Goal: Book appointment/travel/reservation

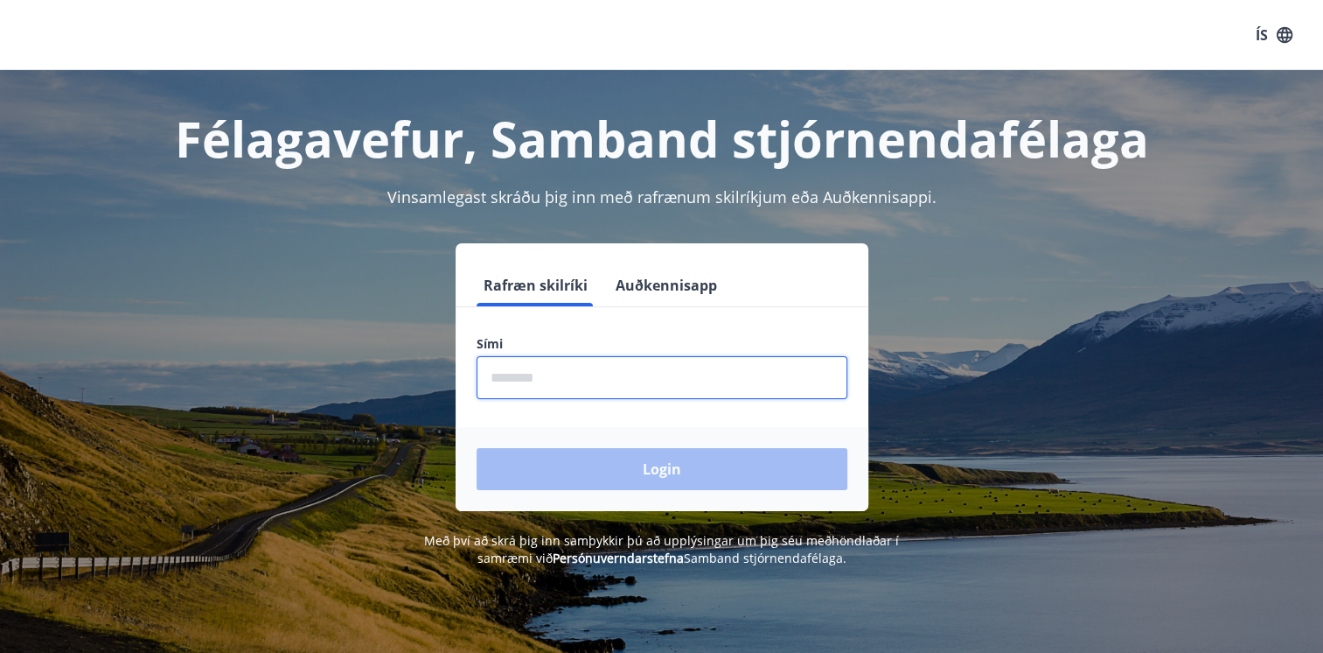
click at [582, 374] on input "phone" at bounding box center [662, 377] width 371 height 43
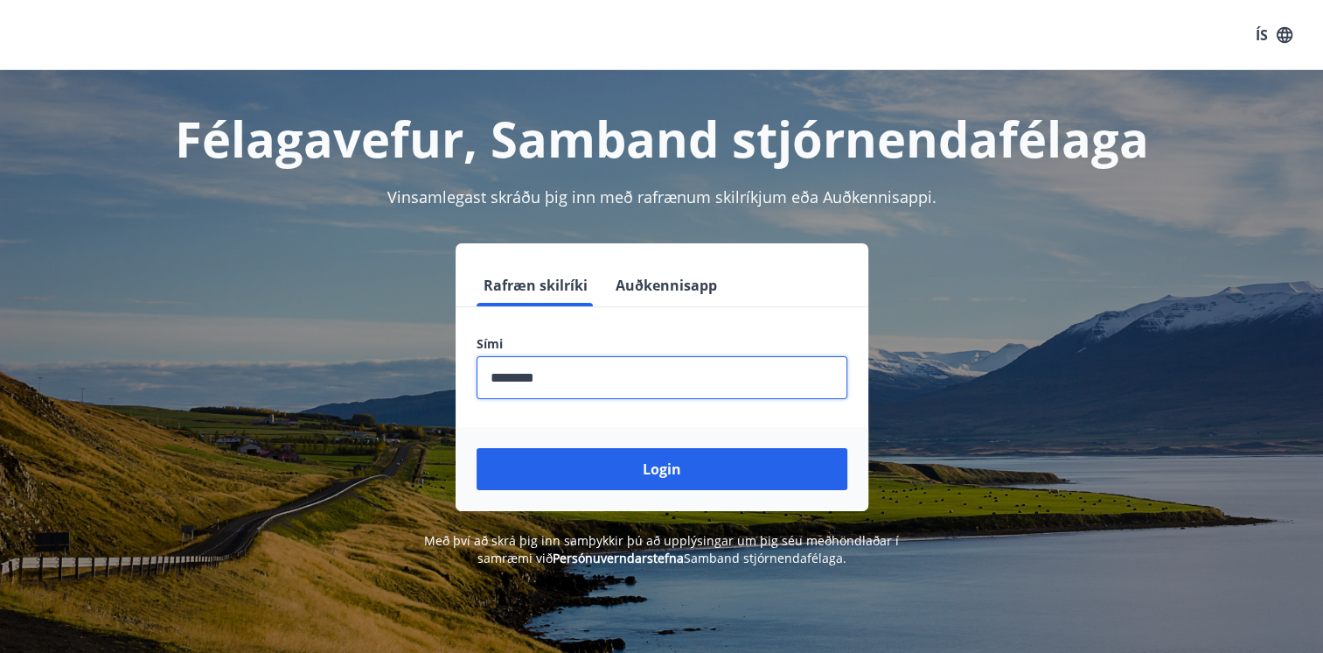
type input "********"
click at [477, 448] on button "Login" at bounding box center [662, 469] width 371 height 42
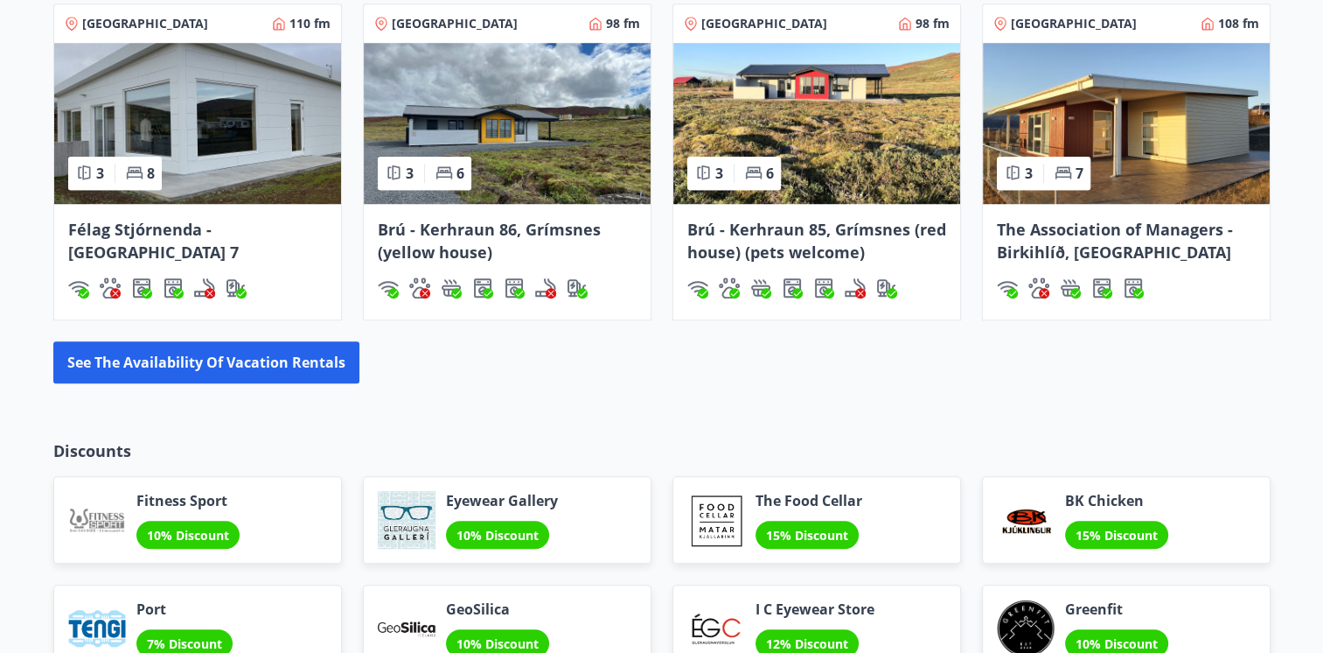
scroll to position [1368, 0]
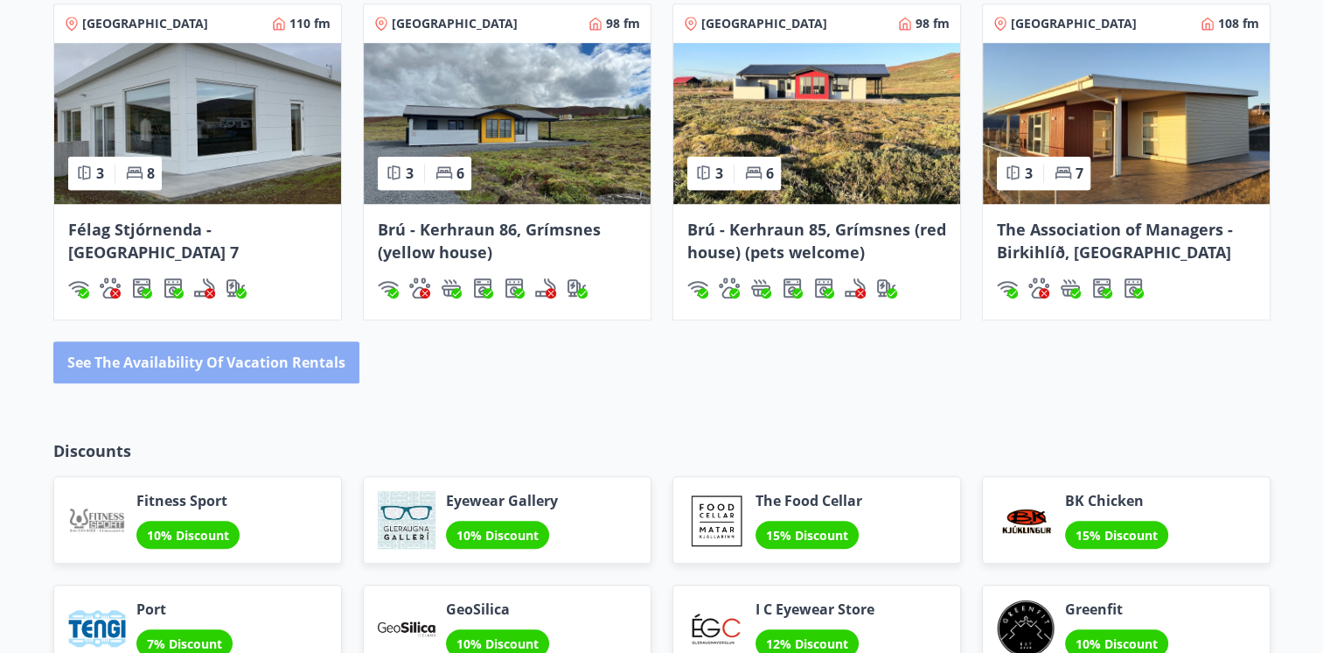
click at [292, 373] on button "See the availability of vacation rentals" at bounding box center [206, 362] width 306 height 42
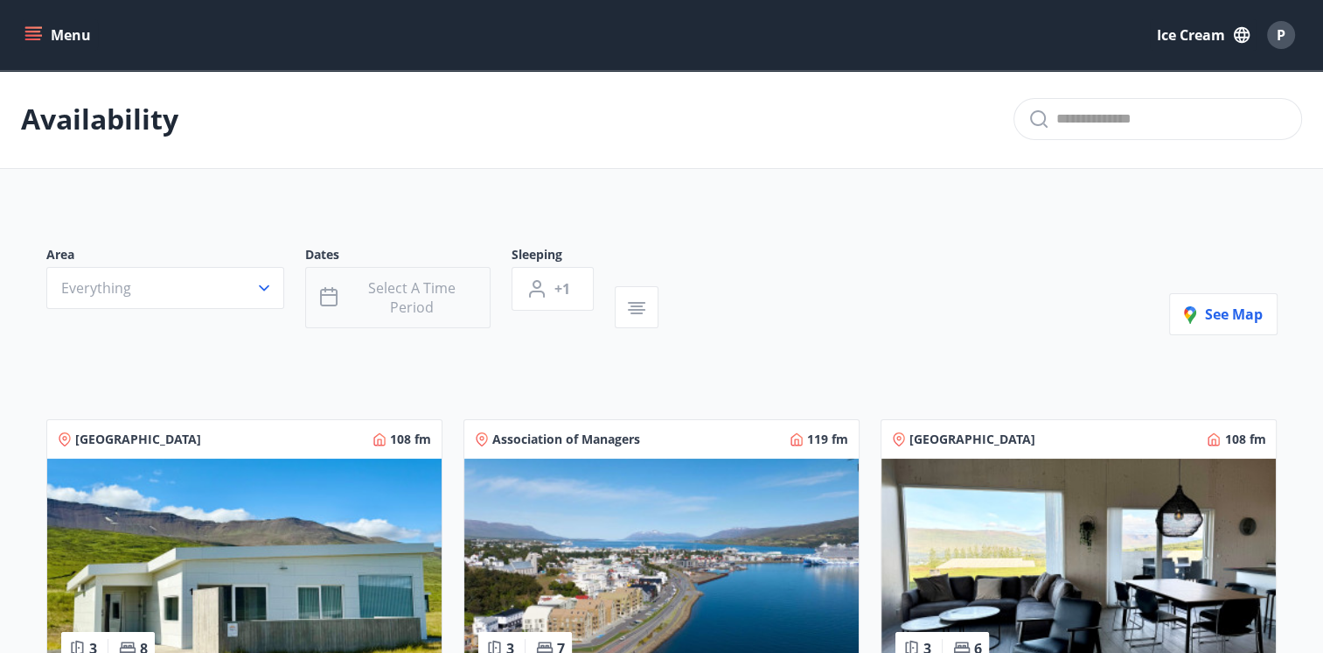
click at [387, 292] on span "Select a time period" at bounding box center [412, 297] width 128 height 38
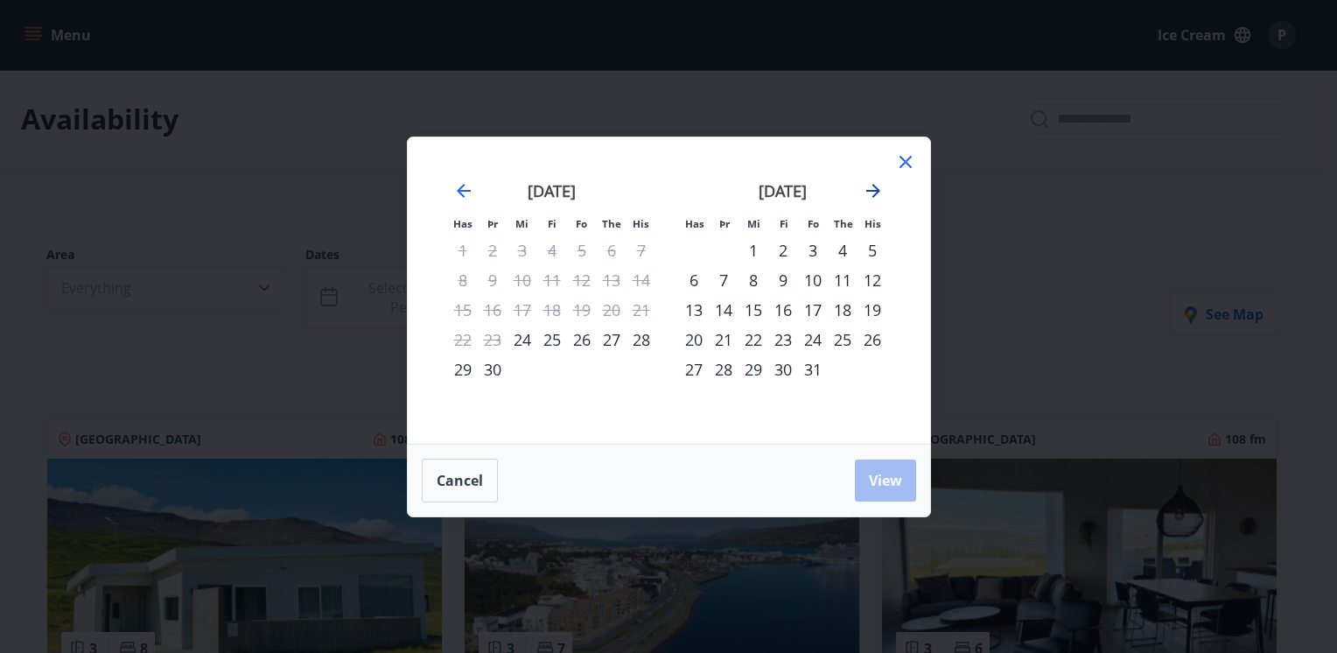
click at [880, 189] on icon "Move forward to switch to the next month." at bounding box center [872, 190] width 21 height 21
click at [718, 339] on div "23" at bounding box center [724, 340] width 30 height 30
click at [883, 478] on span "View" at bounding box center [885, 480] width 33 height 19
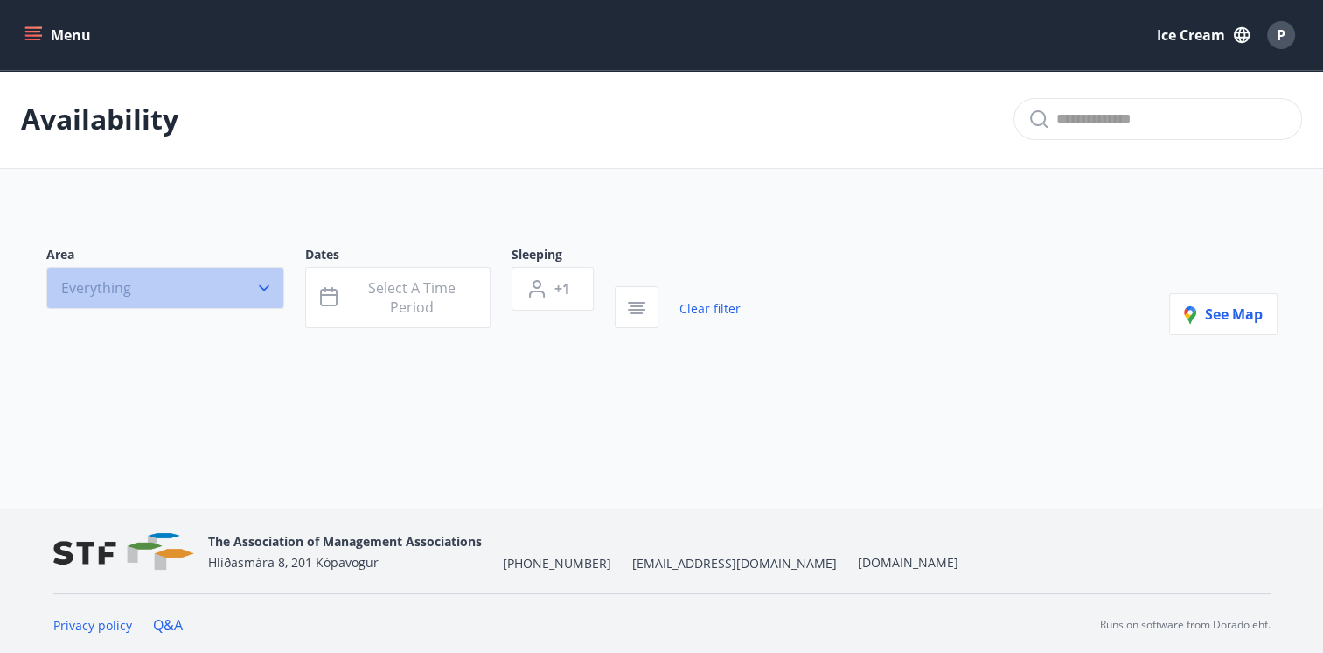
click at [211, 283] on button "Everything" at bounding box center [165, 288] width 238 height 42
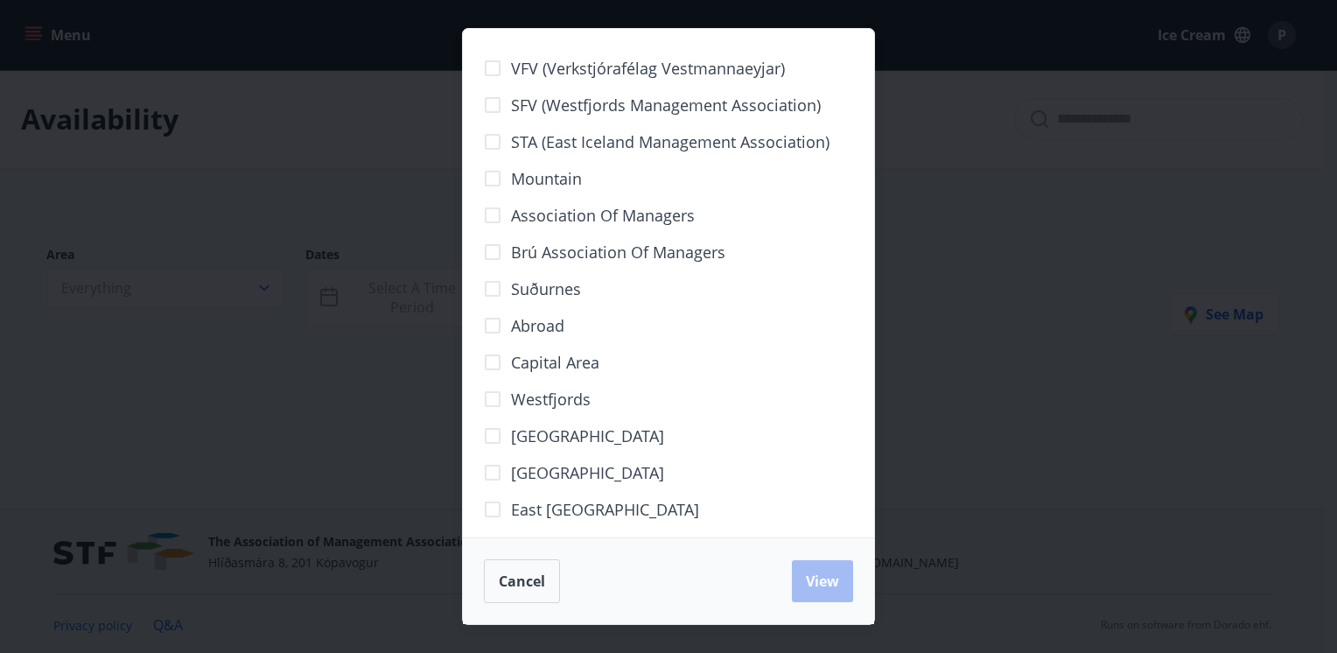
click at [271, 159] on div "VFV (Verkstjórafélag Vestmannaeyjar) SFV (Westfjords Management Association) ST…" at bounding box center [668, 326] width 1337 height 653
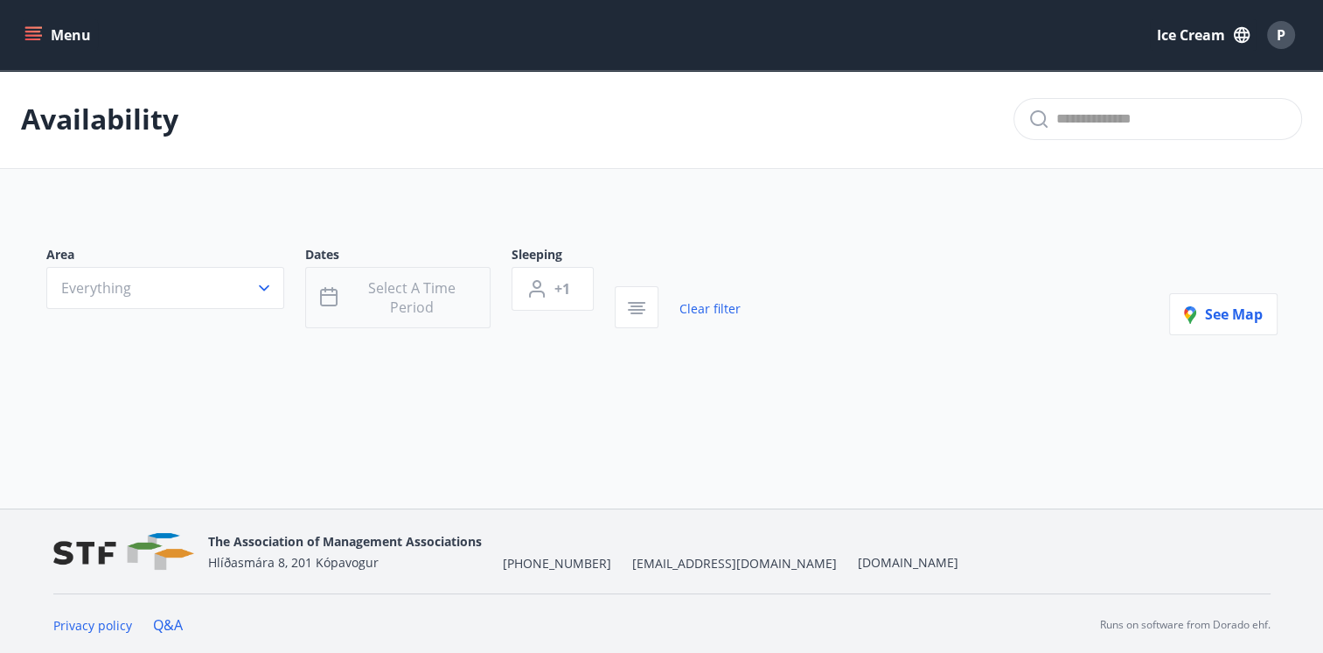
click at [398, 305] on span "Select a time period" at bounding box center [412, 297] width 128 height 38
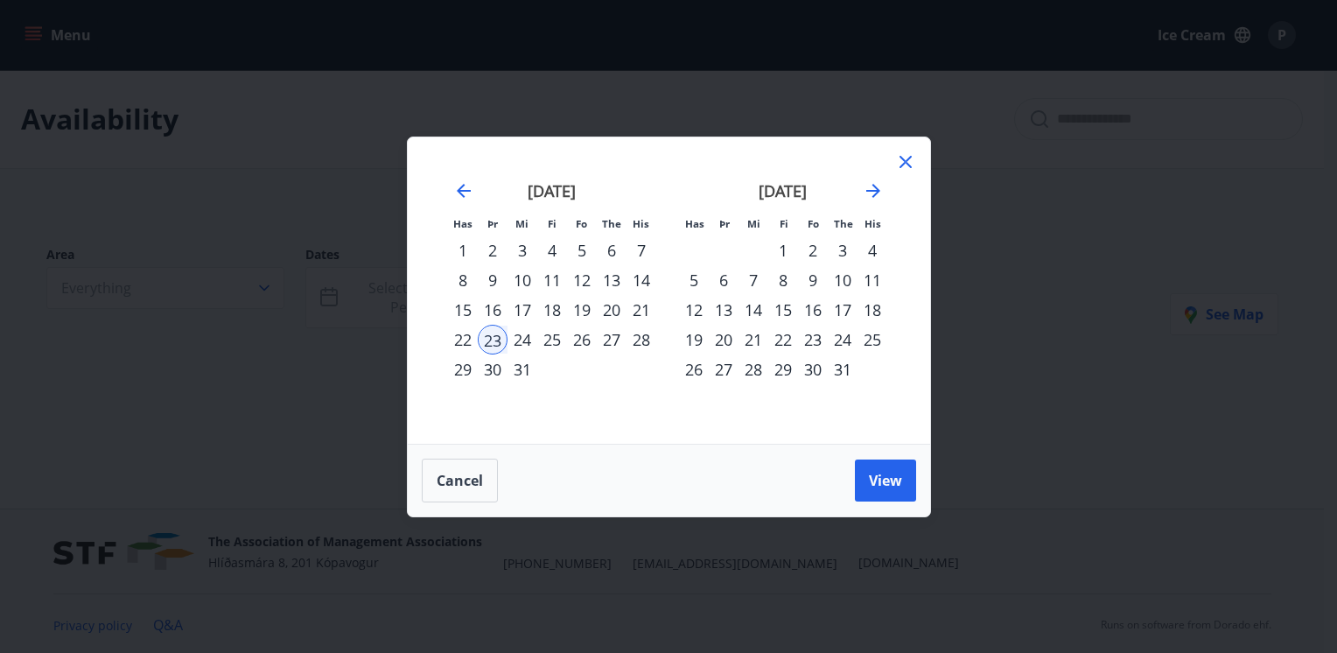
click at [517, 366] on div "31" at bounding box center [522, 369] width 30 height 30
click at [864, 471] on button "View" at bounding box center [885, 480] width 61 height 42
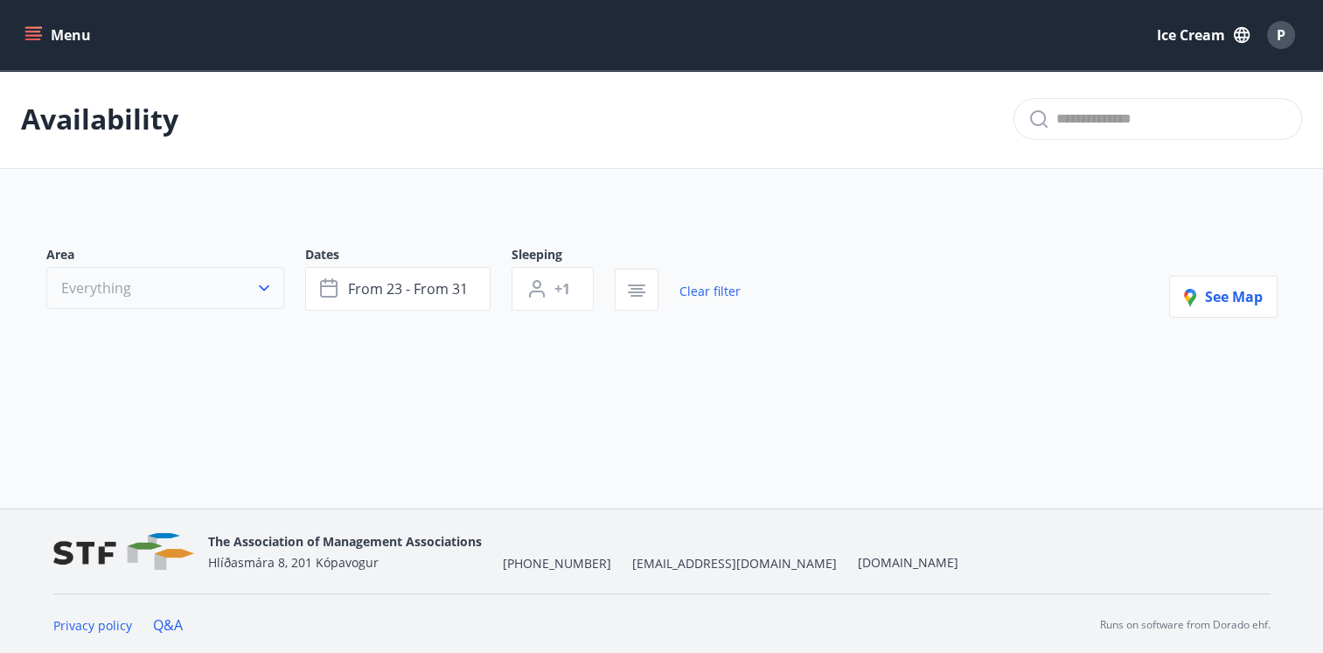
click at [266, 286] on icon "button" at bounding box center [264, 288] width 10 height 6
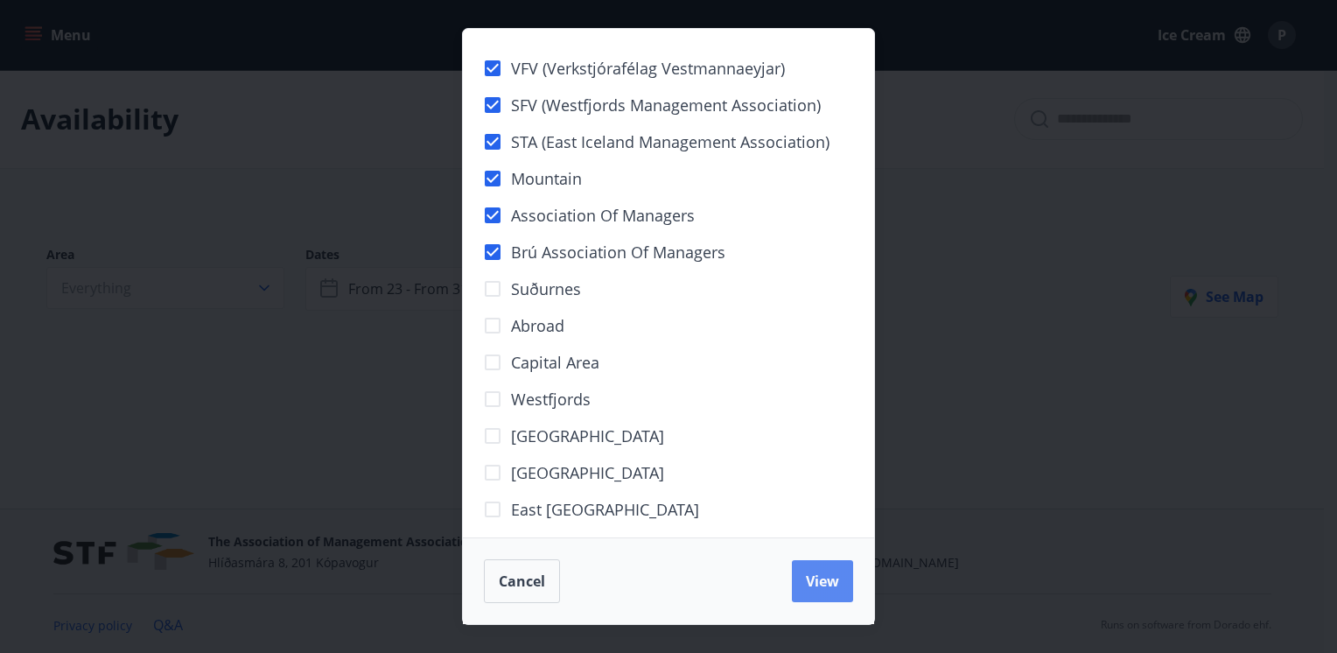
click at [804, 590] on button "View" at bounding box center [822, 581] width 61 height 42
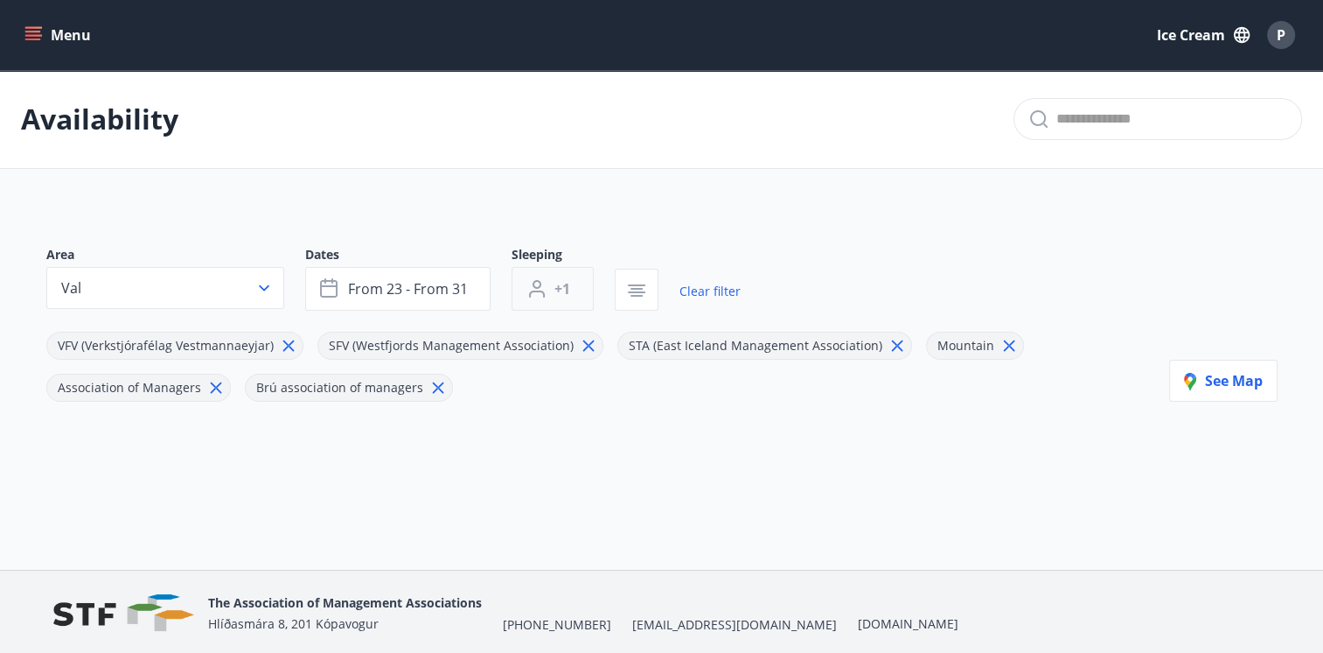
click at [545, 275] on button "+1" at bounding box center [553, 289] width 82 height 44
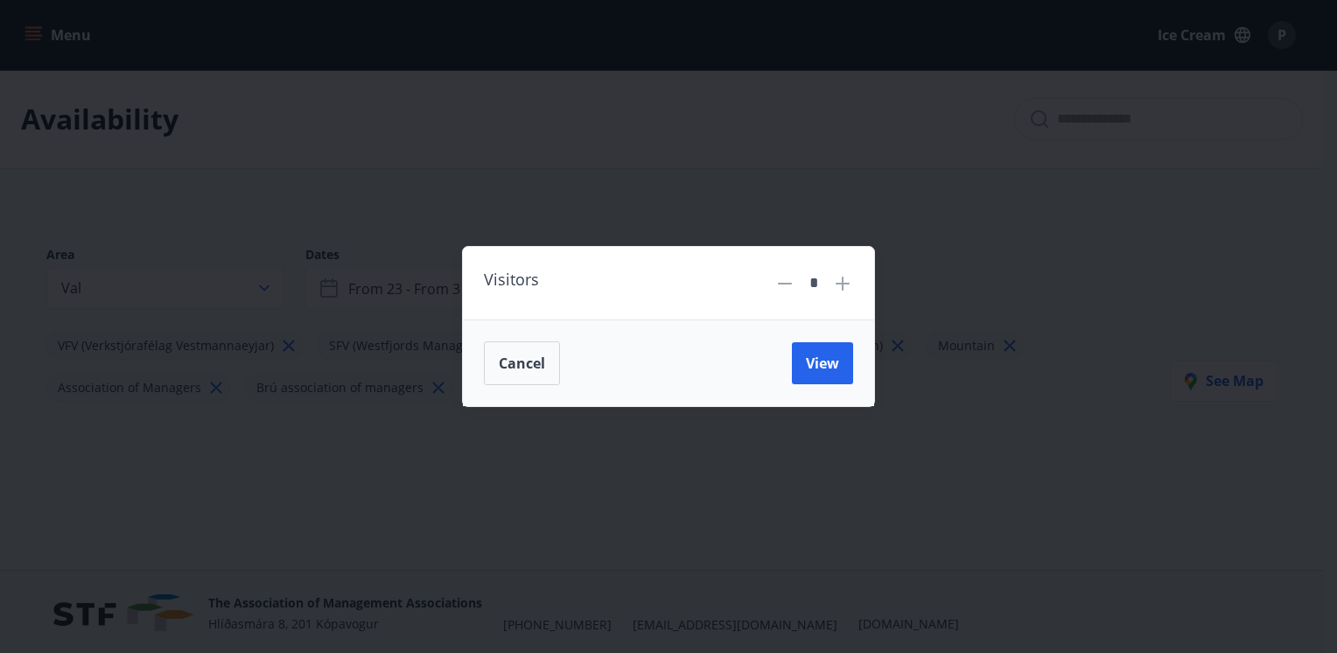
click at [838, 285] on icon at bounding box center [842, 283] width 21 height 21
type input "*"
click at [816, 357] on span "View" at bounding box center [822, 362] width 33 height 19
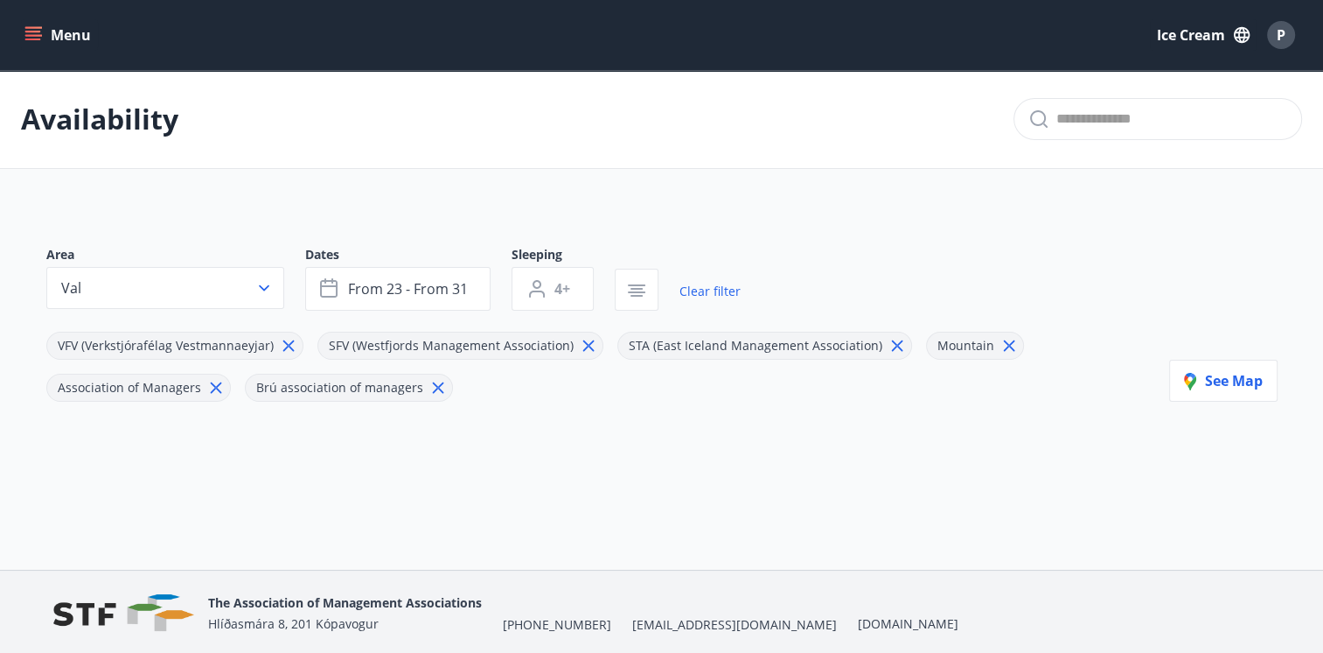
click at [283, 342] on icon at bounding box center [288, 345] width 19 height 19
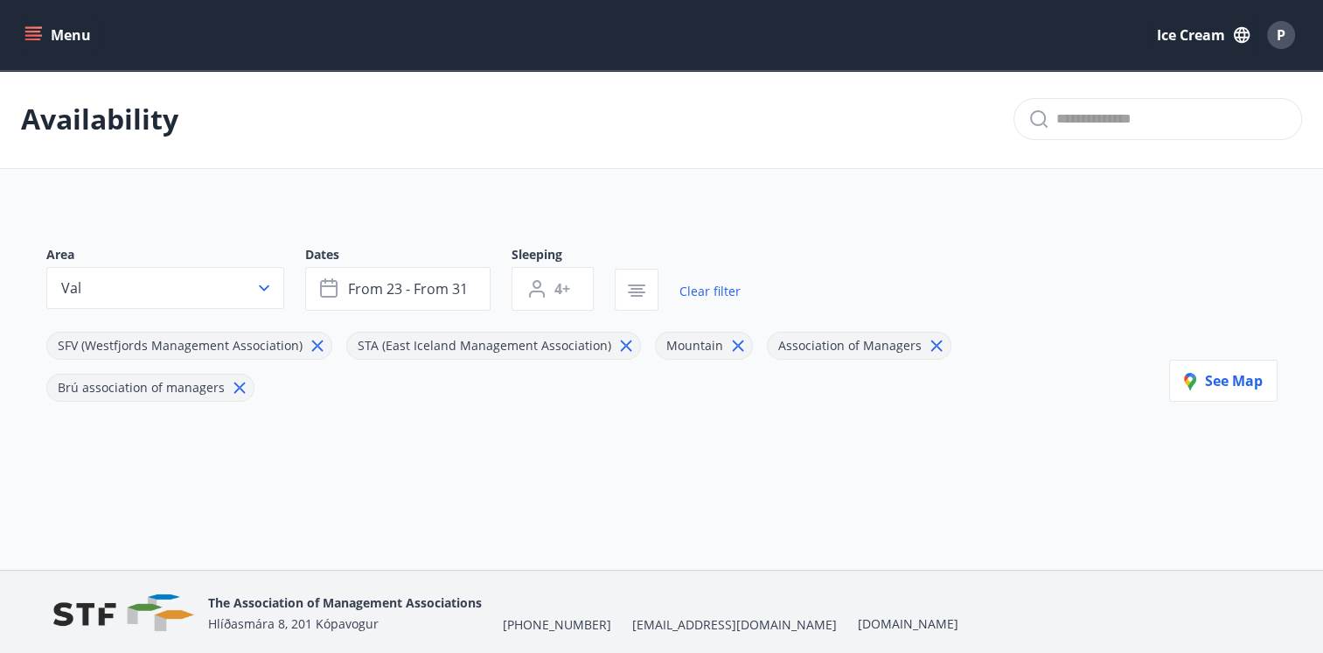
click at [311, 343] on icon at bounding box center [316, 345] width 11 height 11
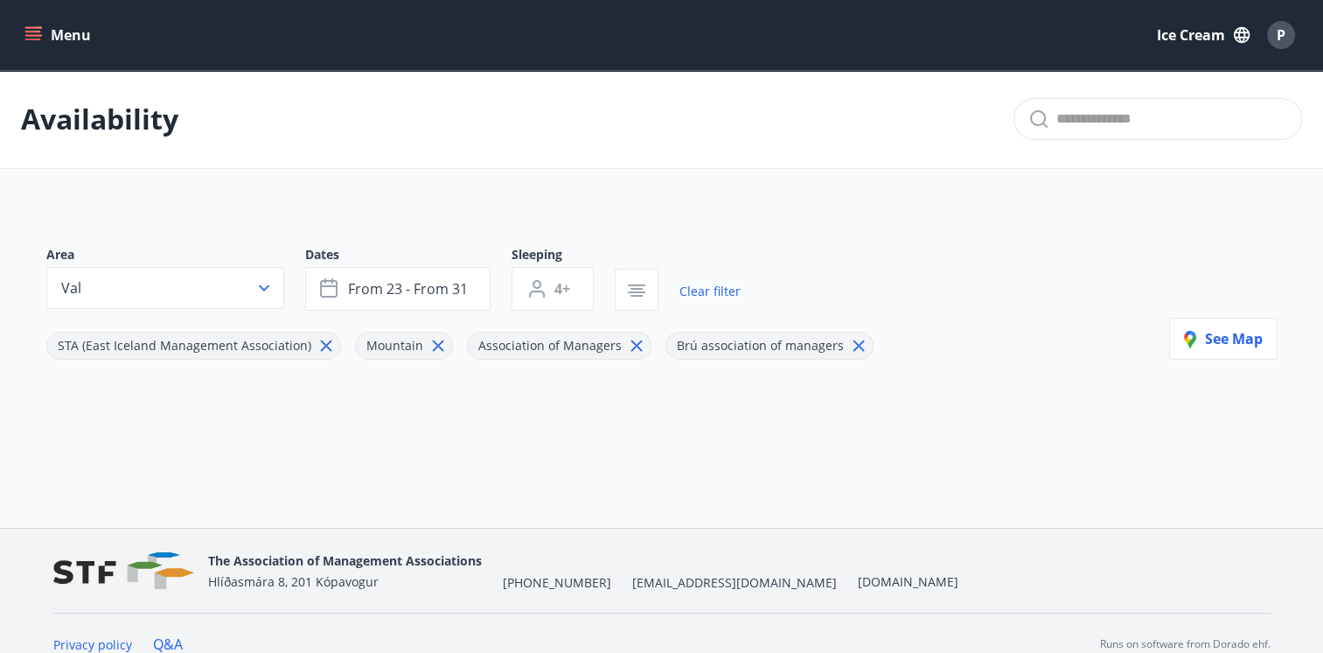
click at [317, 343] on icon at bounding box center [326, 345] width 19 height 19
click at [309, 343] on span "Association of Managers" at bounding box center [241, 346] width 164 height 18
click at [322, 346] on icon at bounding box center [327, 345] width 11 height 11
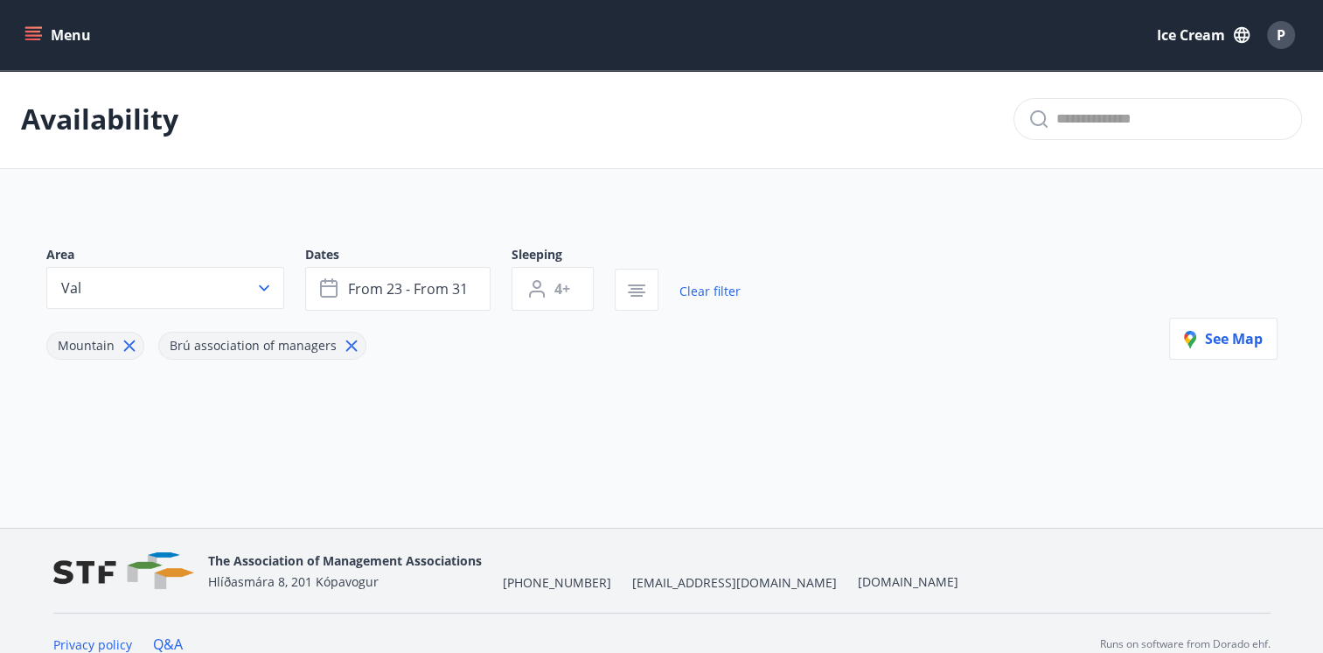
click at [350, 345] on icon at bounding box center [351, 346] width 3 height 3
click at [123, 348] on icon at bounding box center [128, 345] width 11 height 11
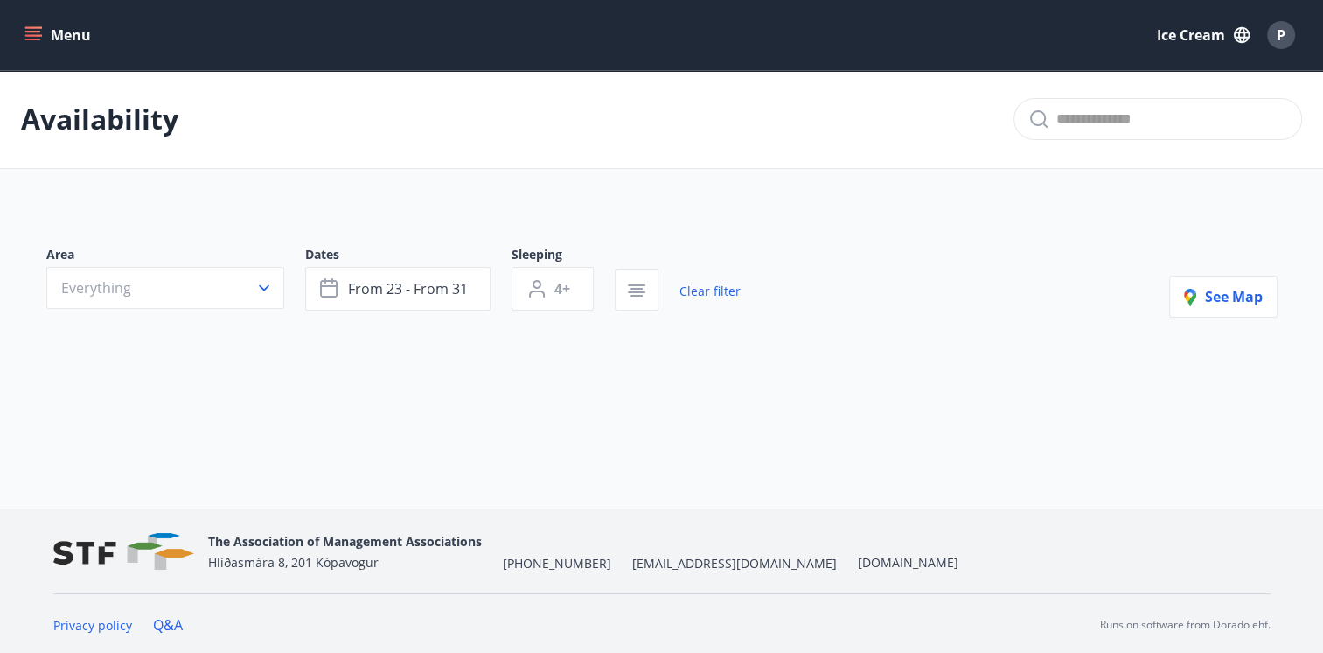
scroll to position [2, 0]
click at [1198, 299] on icon "button" at bounding box center [1194, 297] width 21 height 21
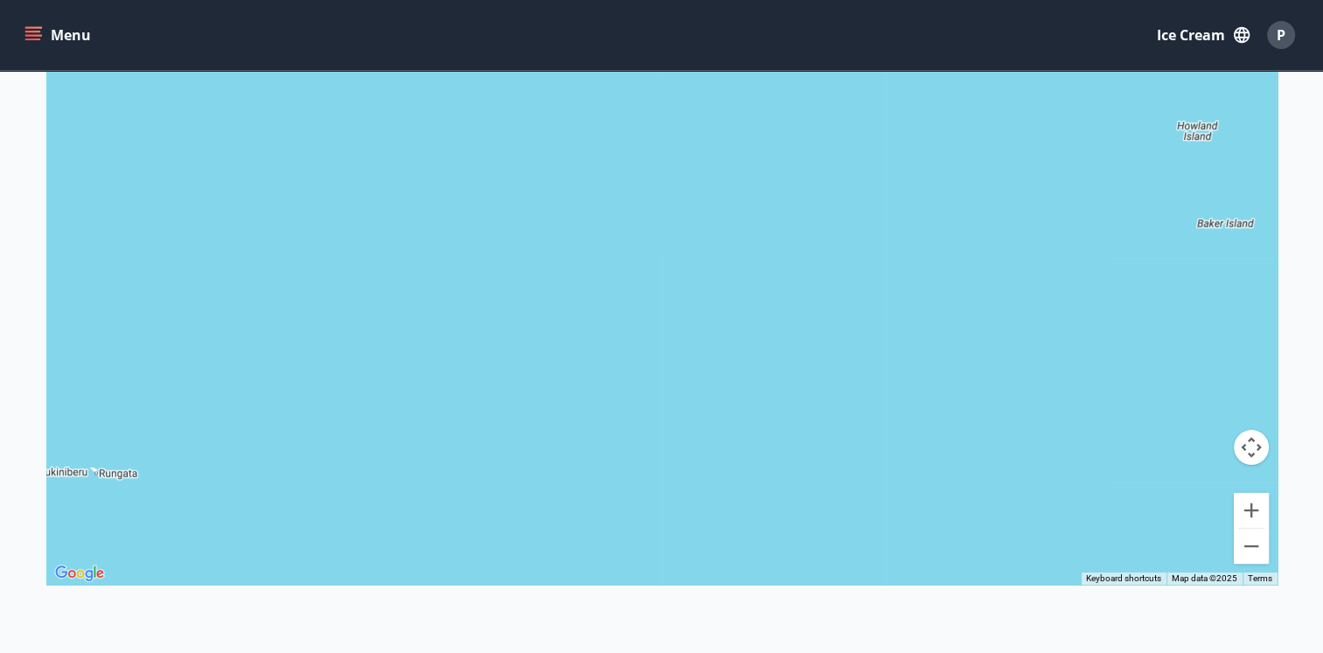
scroll to position [341, 0]
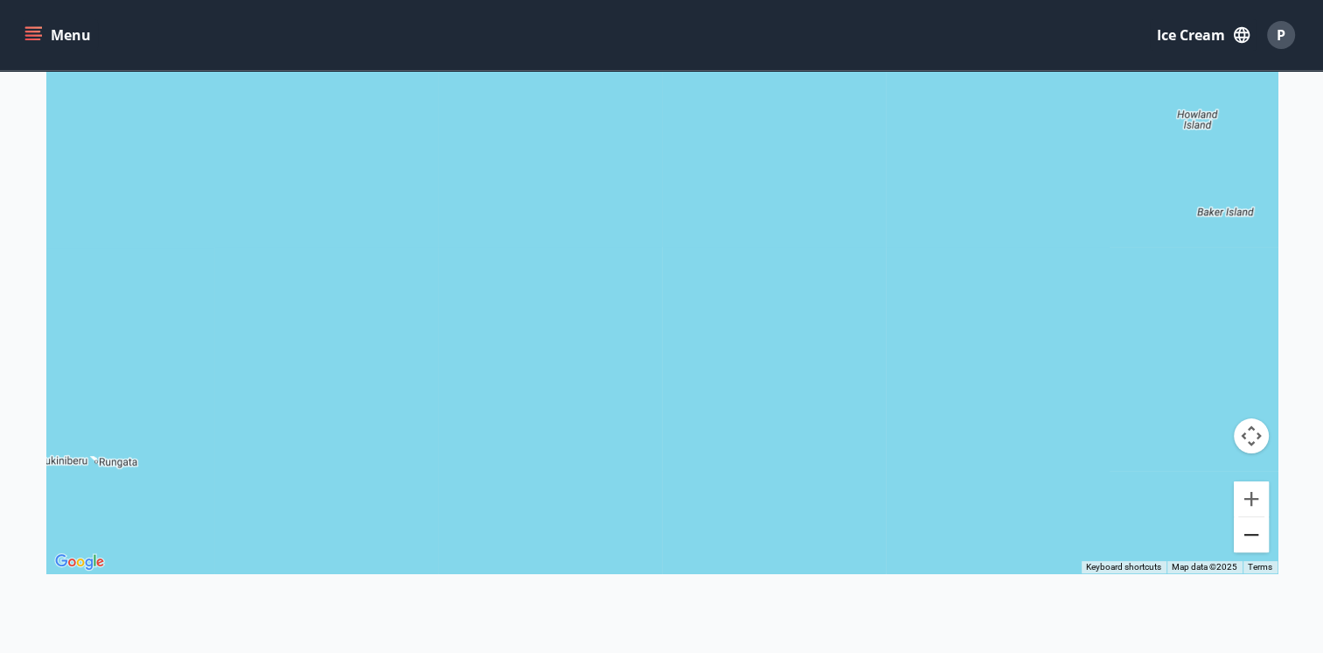
click at [1252, 532] on button "Zoom out" at bounding box center [1251, 534] width 35 height 35
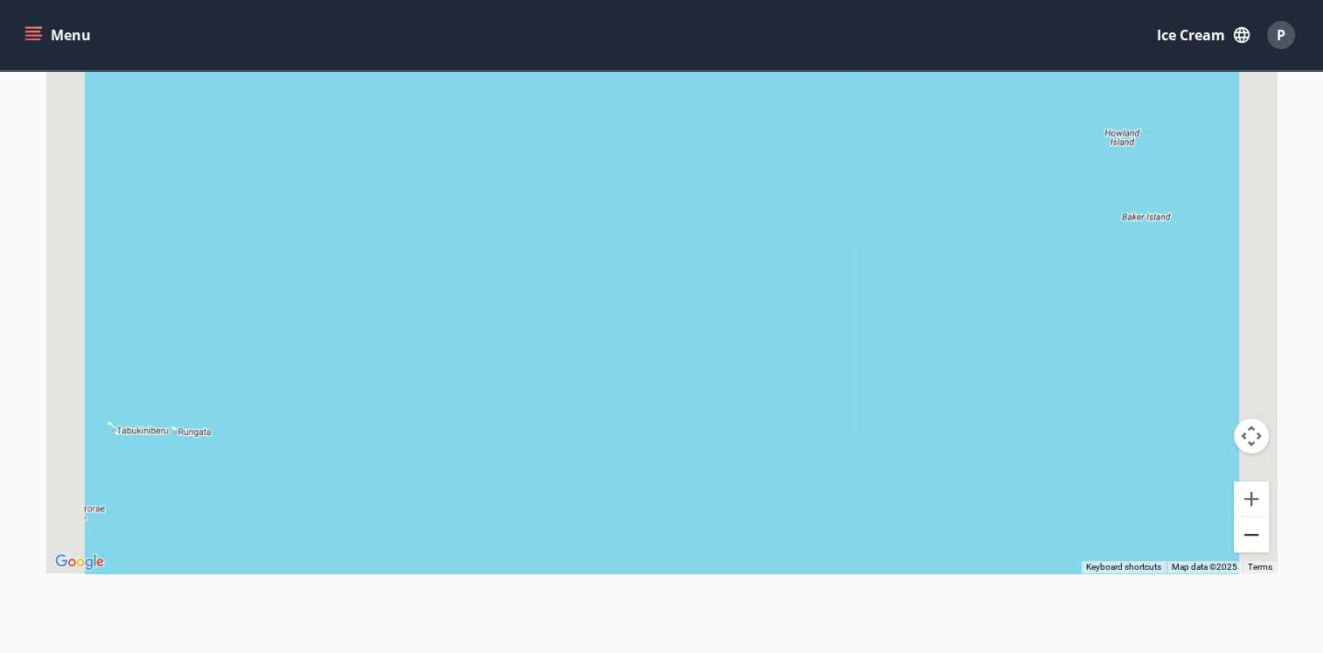
click at [1252, 532] on button "Zoom out" at bounding box center [1251, 534] width 35 height 35
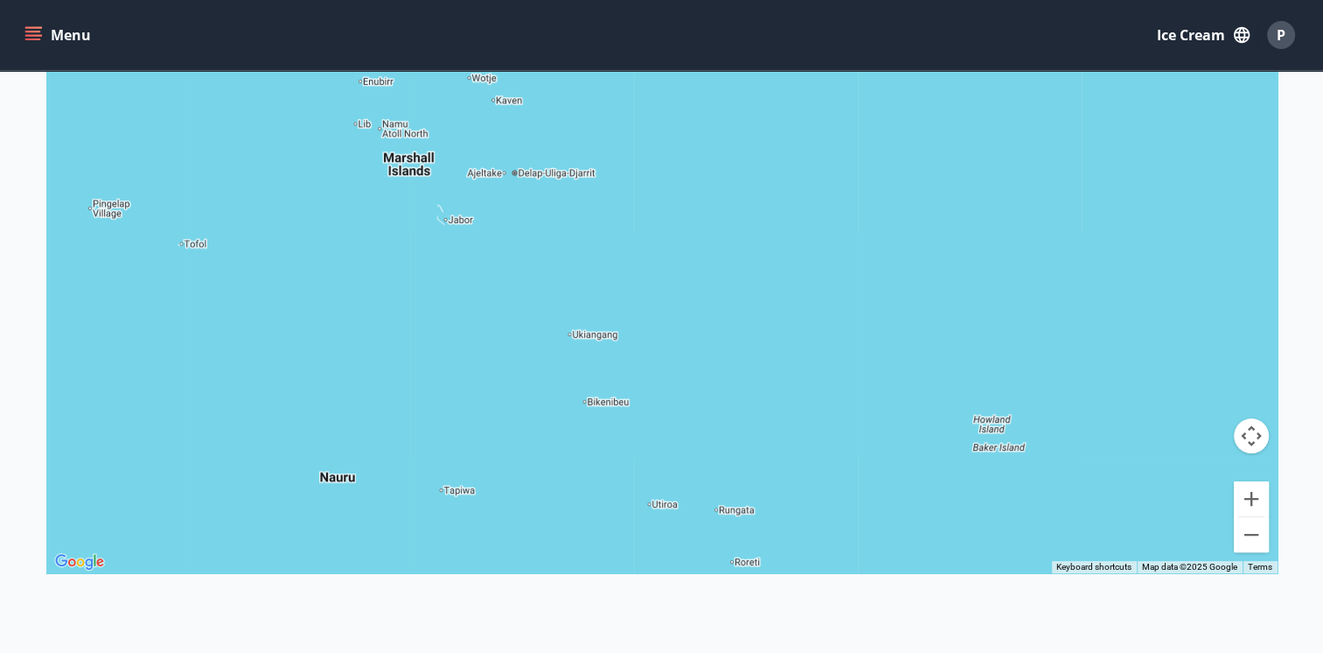
drag, startPoint x: 567, startPoint y: 204, endPoint x: 766, endPoint y: 416, distance: 291.5
click at [766, 416] on div at bounding box center [662, 246] width 1232 height 653
click at [1242, 534] on button "Zoom out" at bounding box center [1251, 534] width 35 height 35
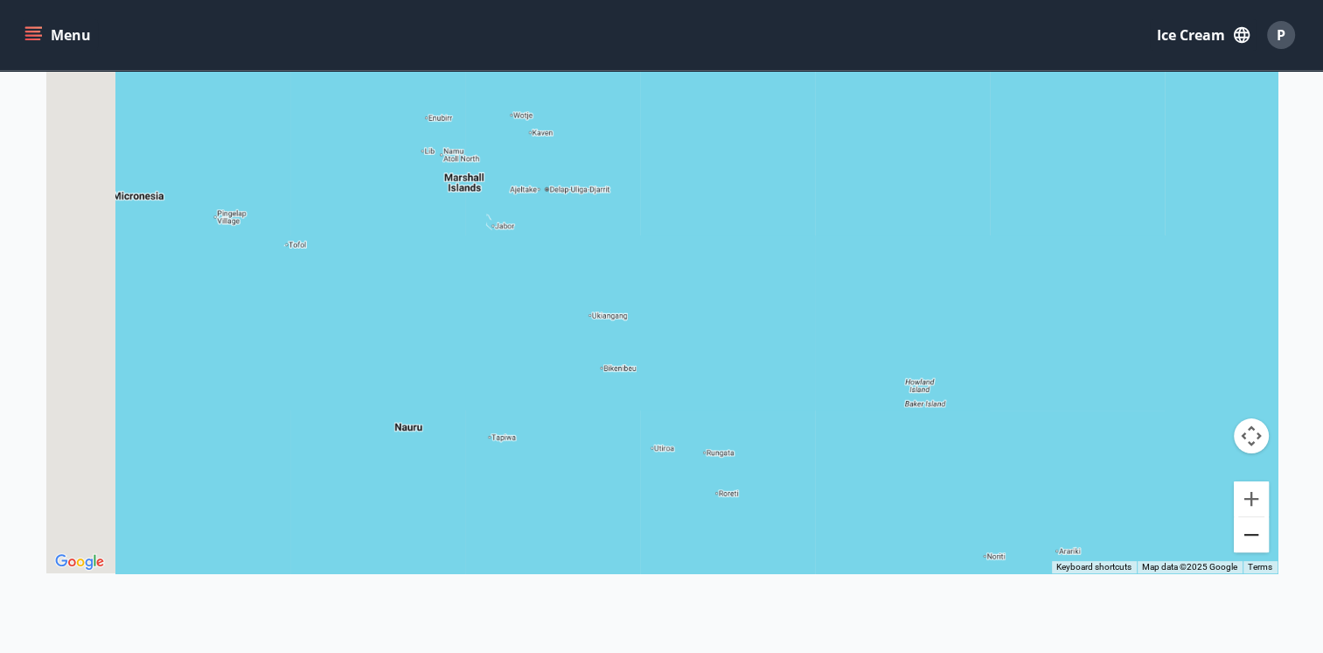
click at [1242, 534] on button "Zoom out" at bounding box center [1251, 534] width 35 height 35
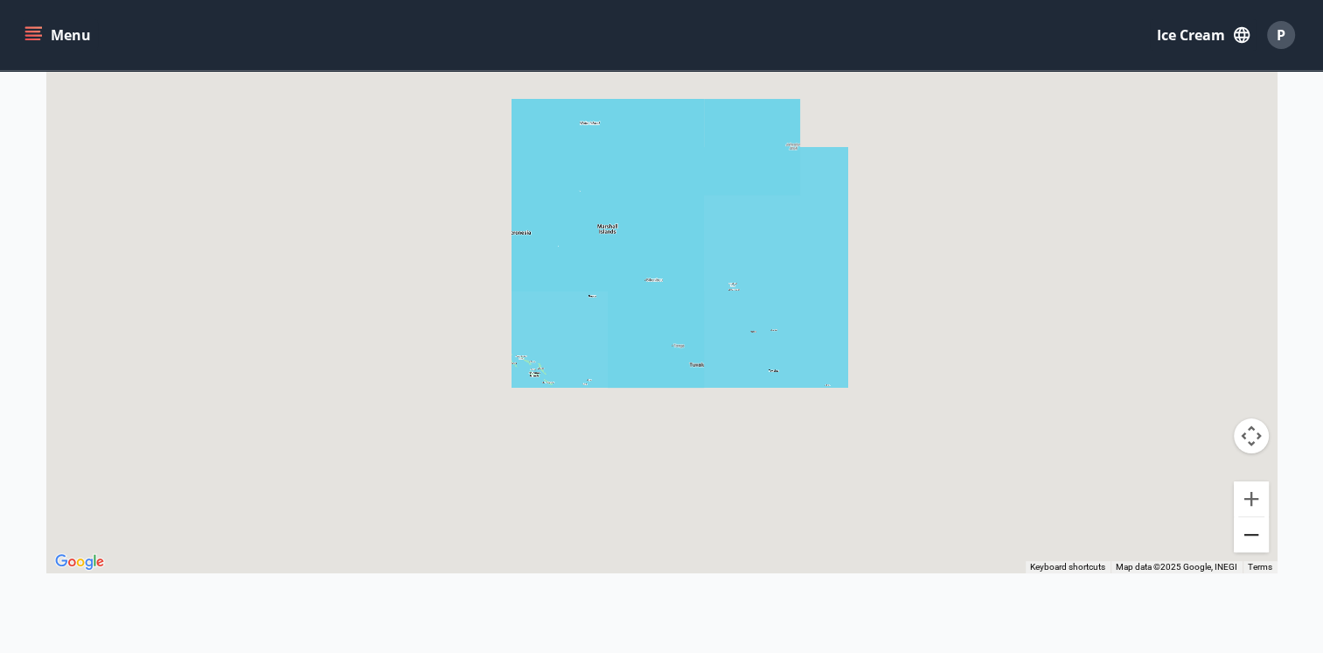
click at [1242, 534] on button "Zoom out" at bounding box center [1251, 534] width 35 height 35
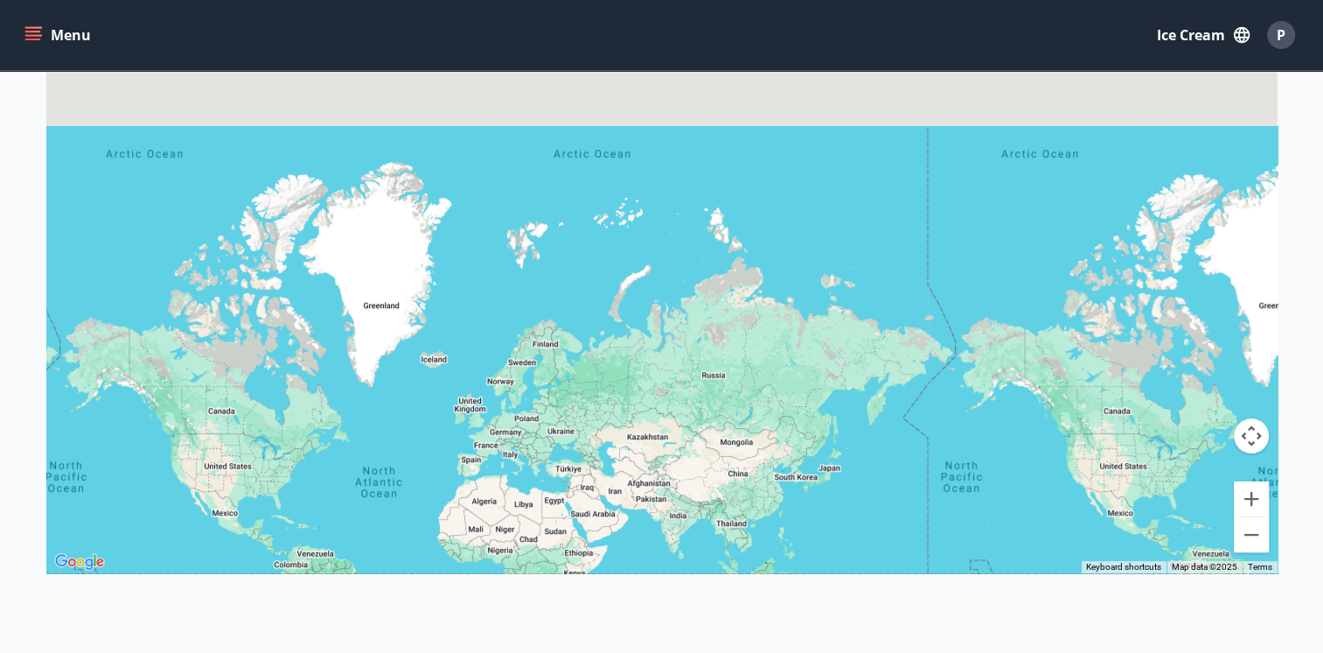
drag, startPoint x: 619, startPoint y: 276, endPoint x: 875, endPoint y: 593, distance: 406.8
click at [875, 593] on div "Availability Short Close card ← Move left → Move right ↑ Move up ↓ Move down + …" at bounding box center [661, 193] width 1323 height 928
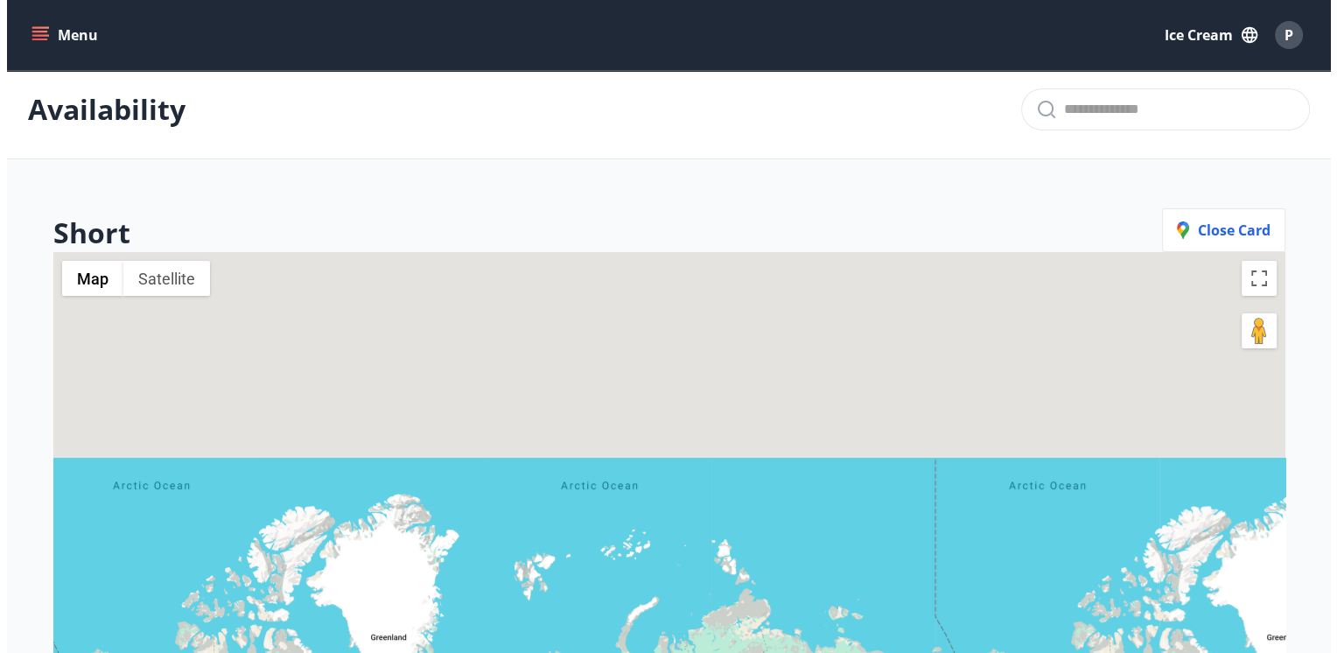
scroll to position [0, 0]
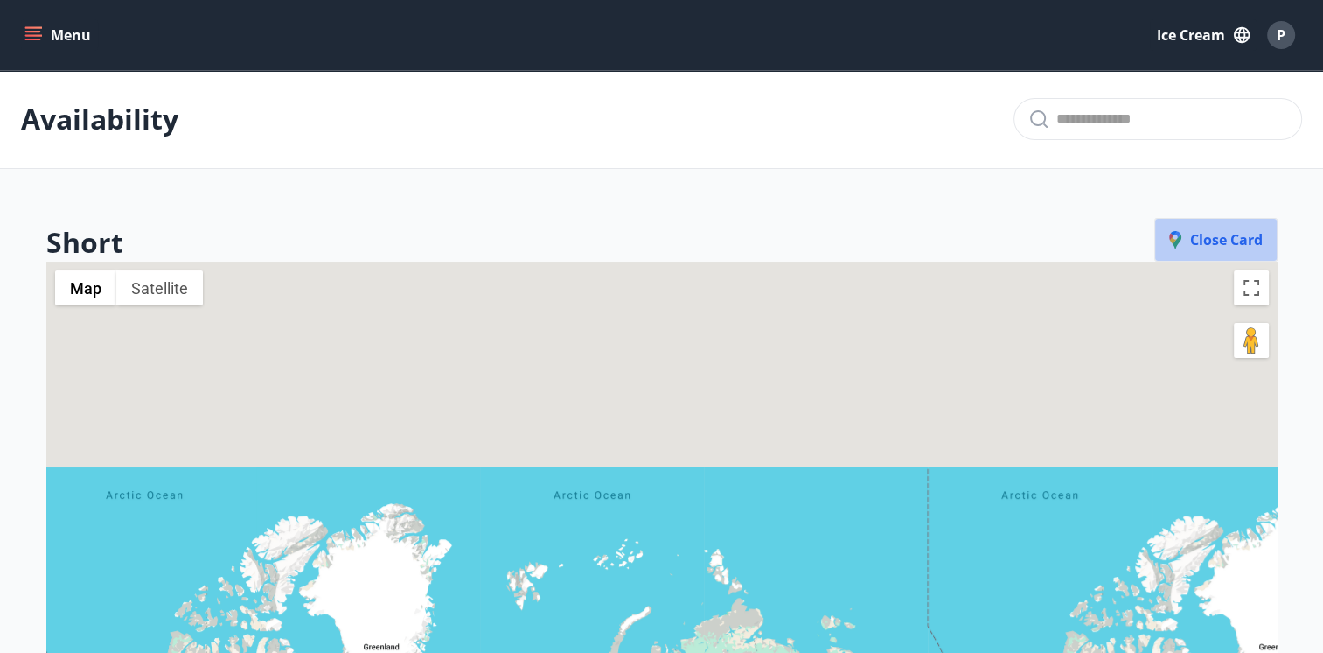
click at [1214, 230] on span "Close card" at bounding box center [1217, 239] width 94 height 19
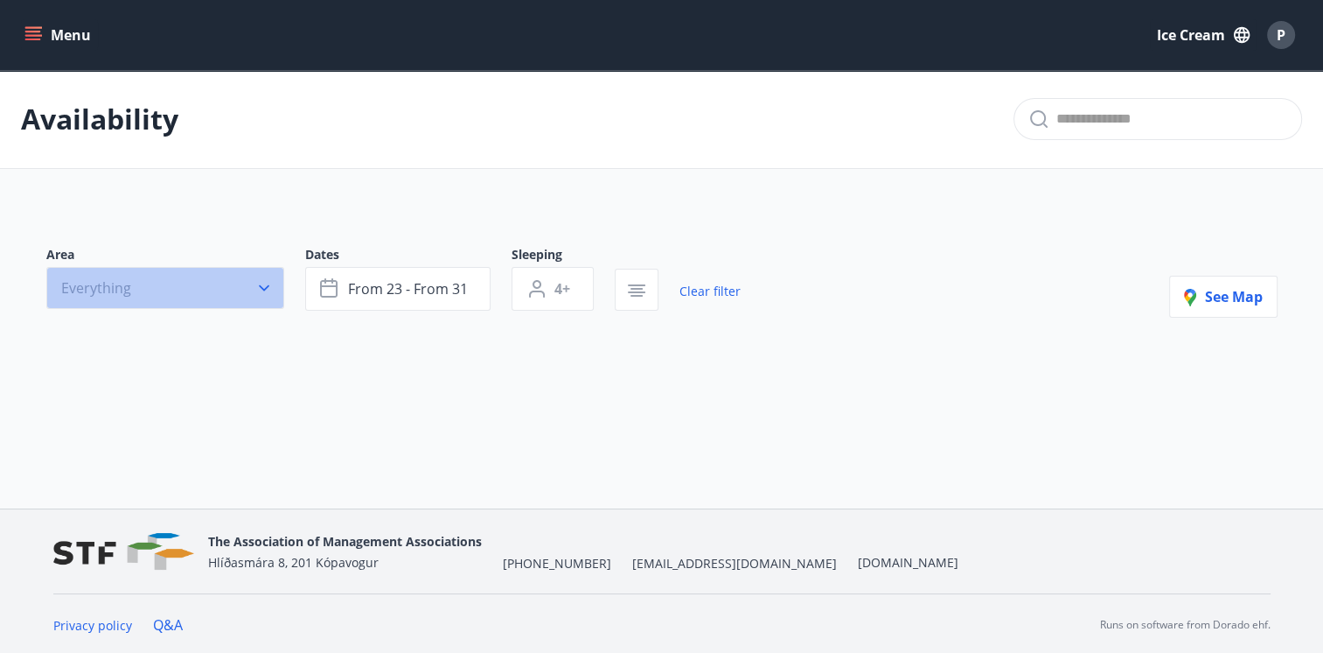
click at [177, 276] on button "Everything" at bounding box center [165, 288] width 238 height 42
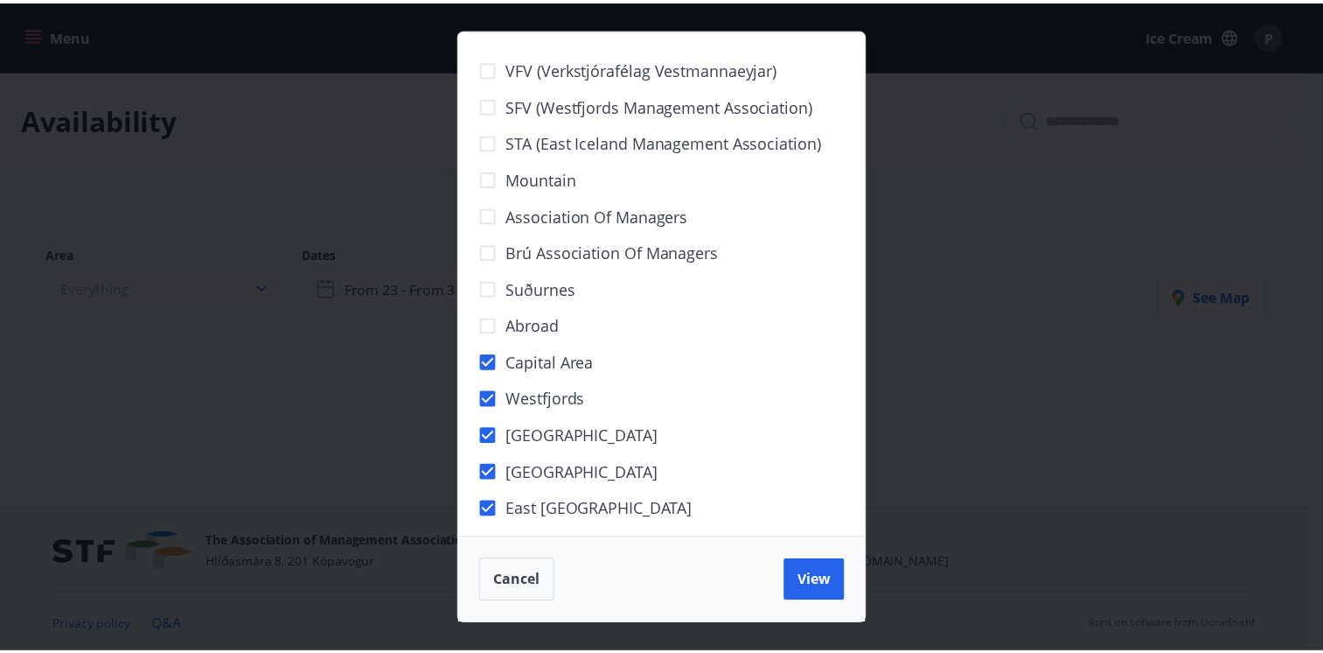
scroll to position [46, 0]
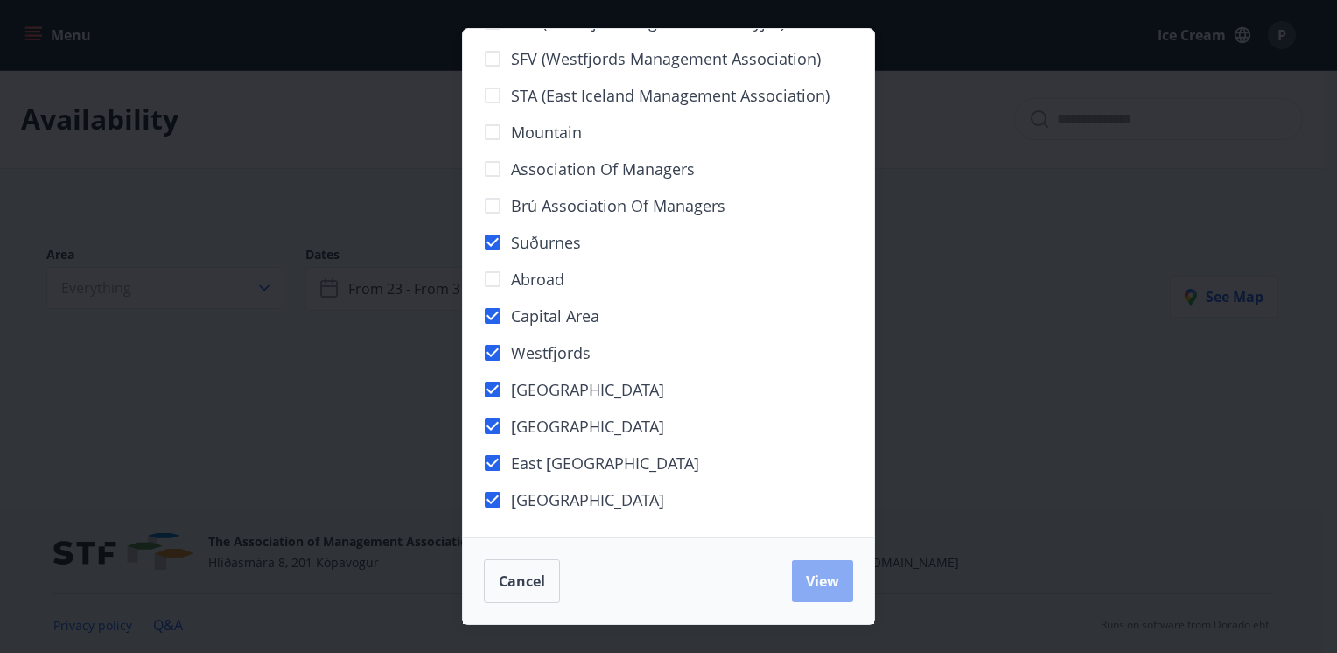
click at [818, 576] on span "View" at bounding box center [822, 580] width 33 height 19
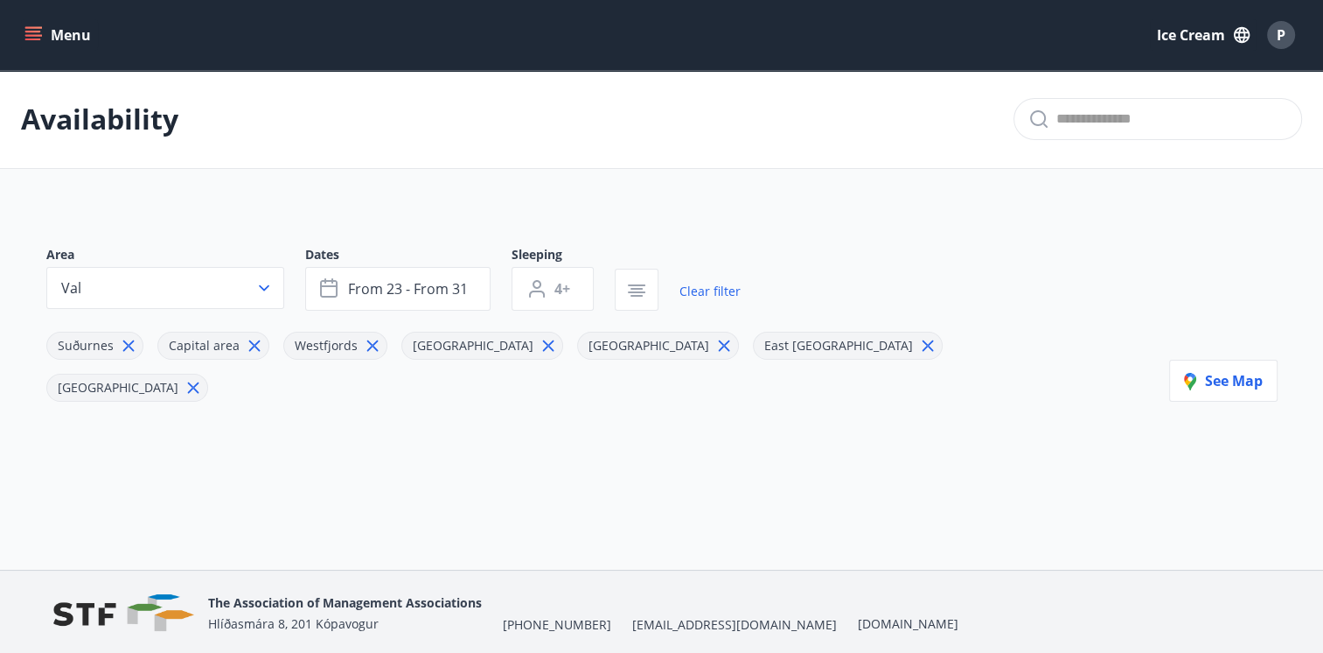
scroll to position [21, 0]
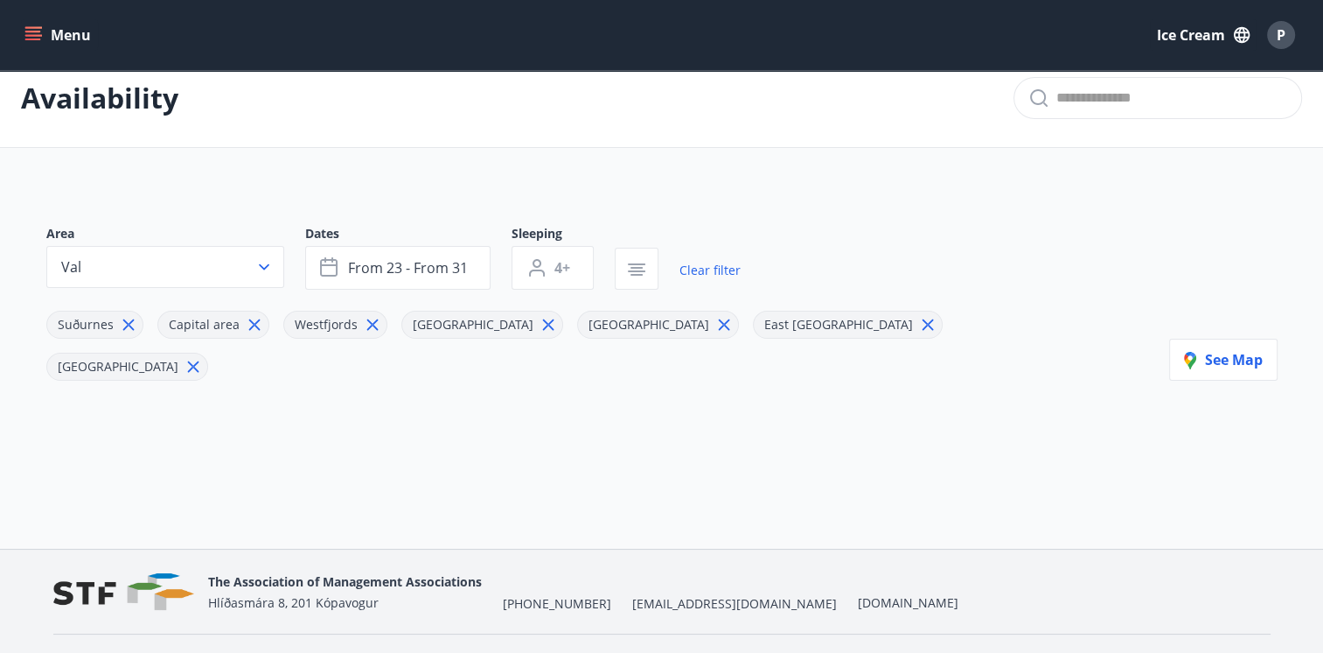
click at [773, 118] on div "Availability" at bounding box center [661, 98] width 1323 height 99
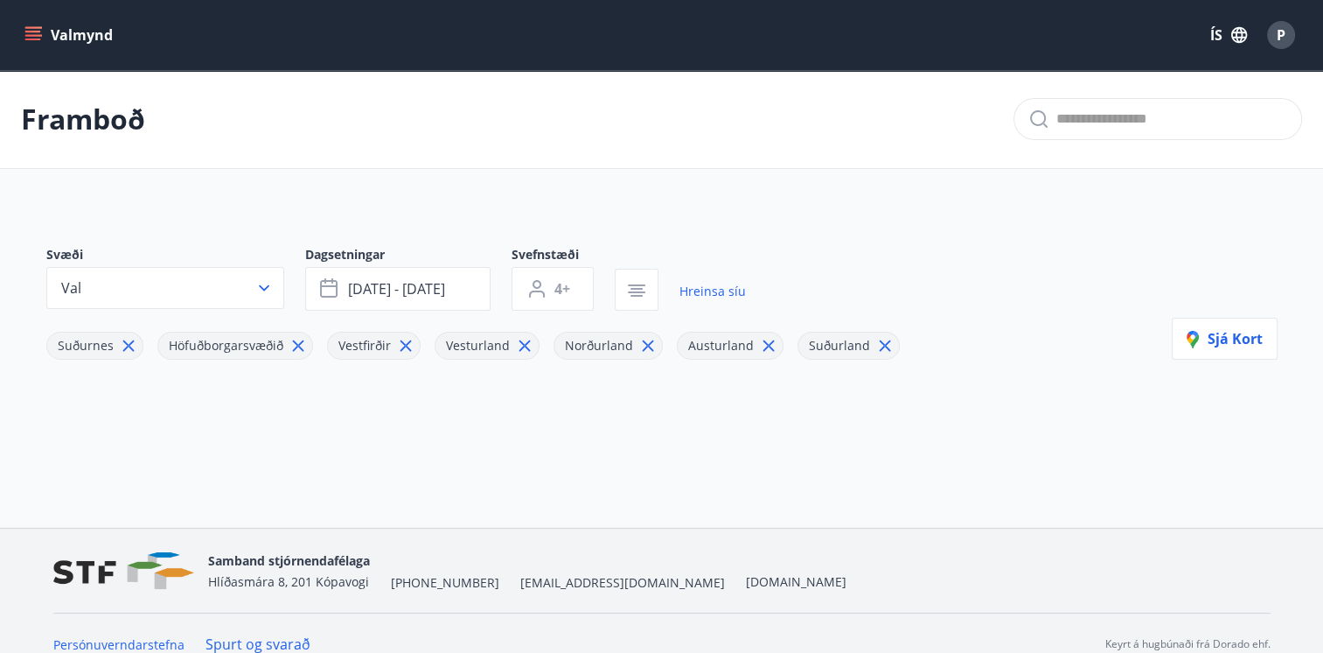
type input "*"
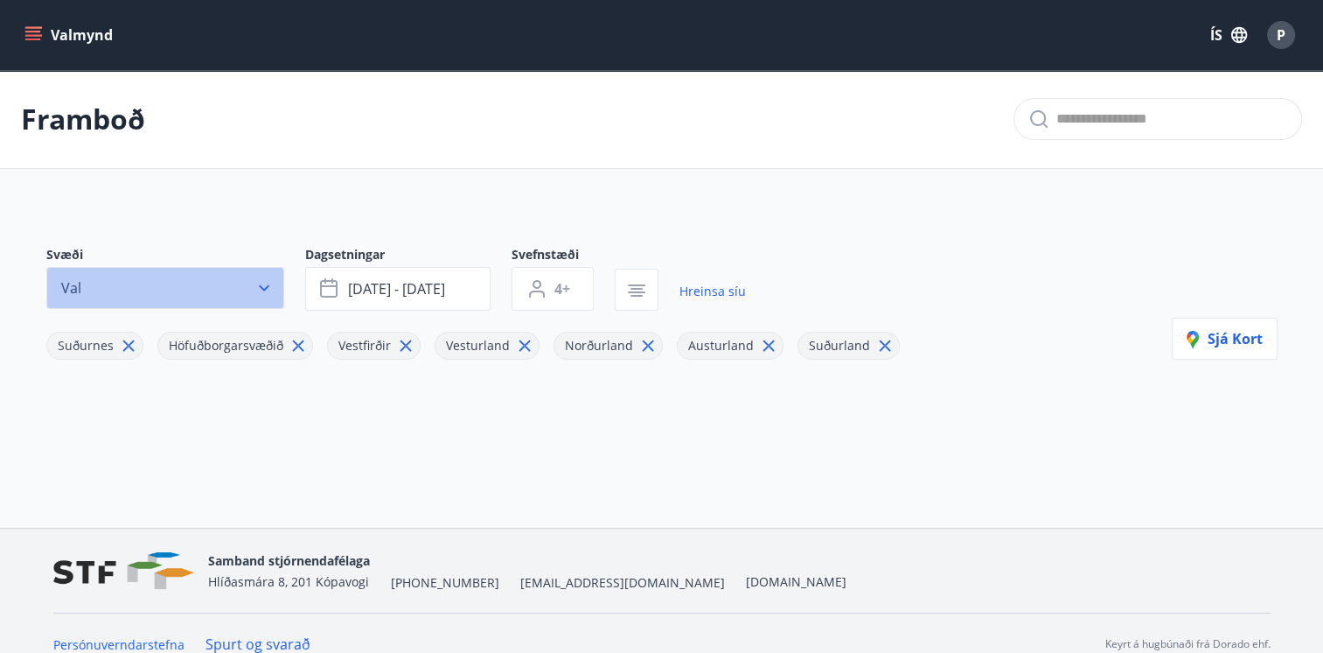
click at [170, 283] on button "Val" at bounding box center [165, 288] width 238 height 42
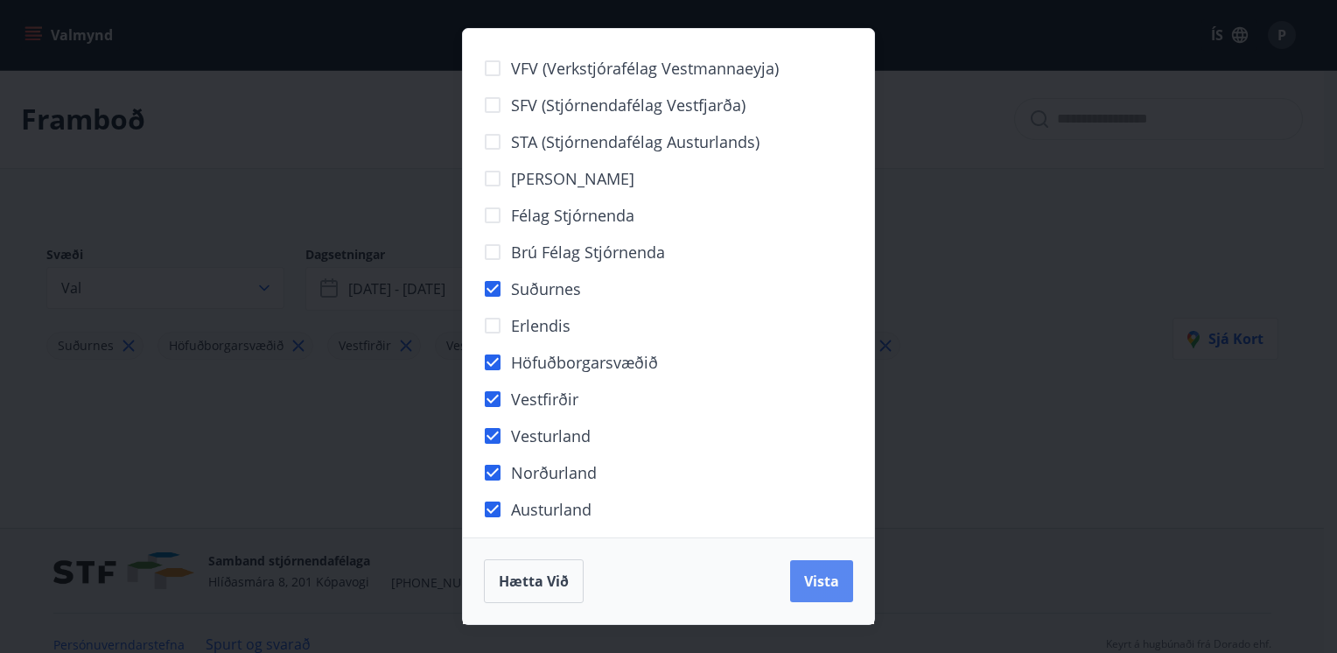
click at [813, 597] on button "Vista" at bounding box center [821, 581] width 63 height 42
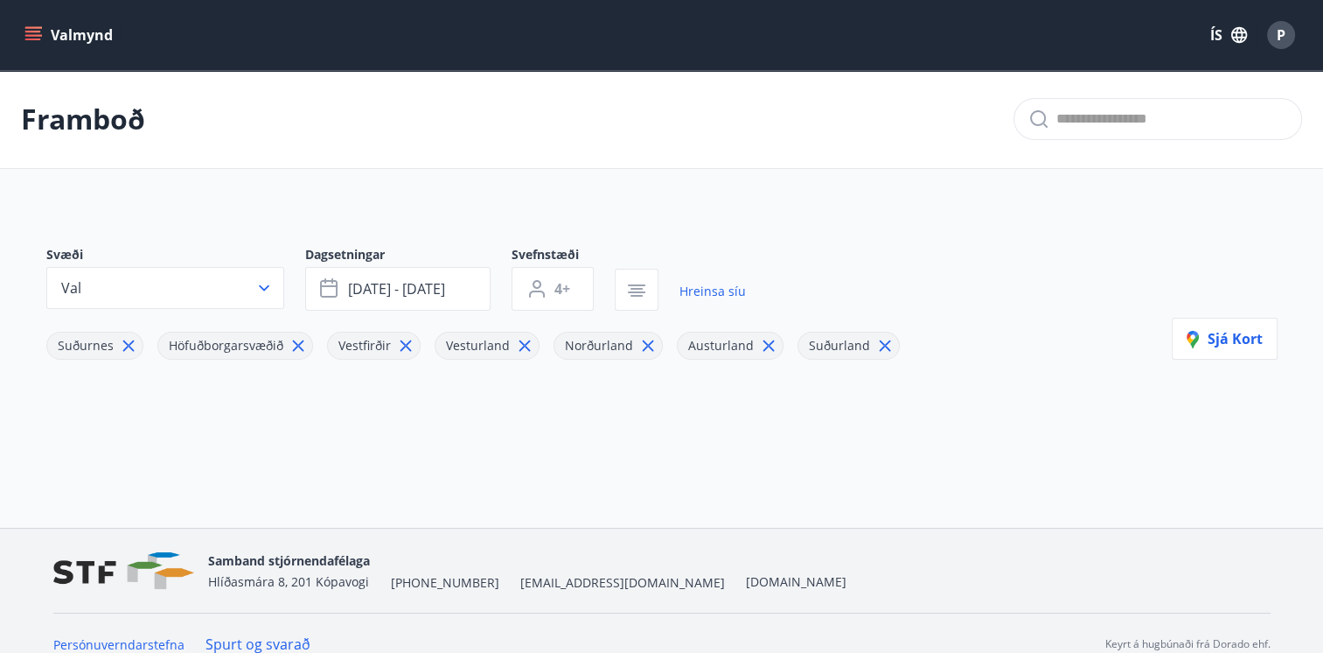
scroll to position [21, 0]
type input "*"
click at [30, 30] on icon "menu" at bounding box center [32, 34] width 17 height 17
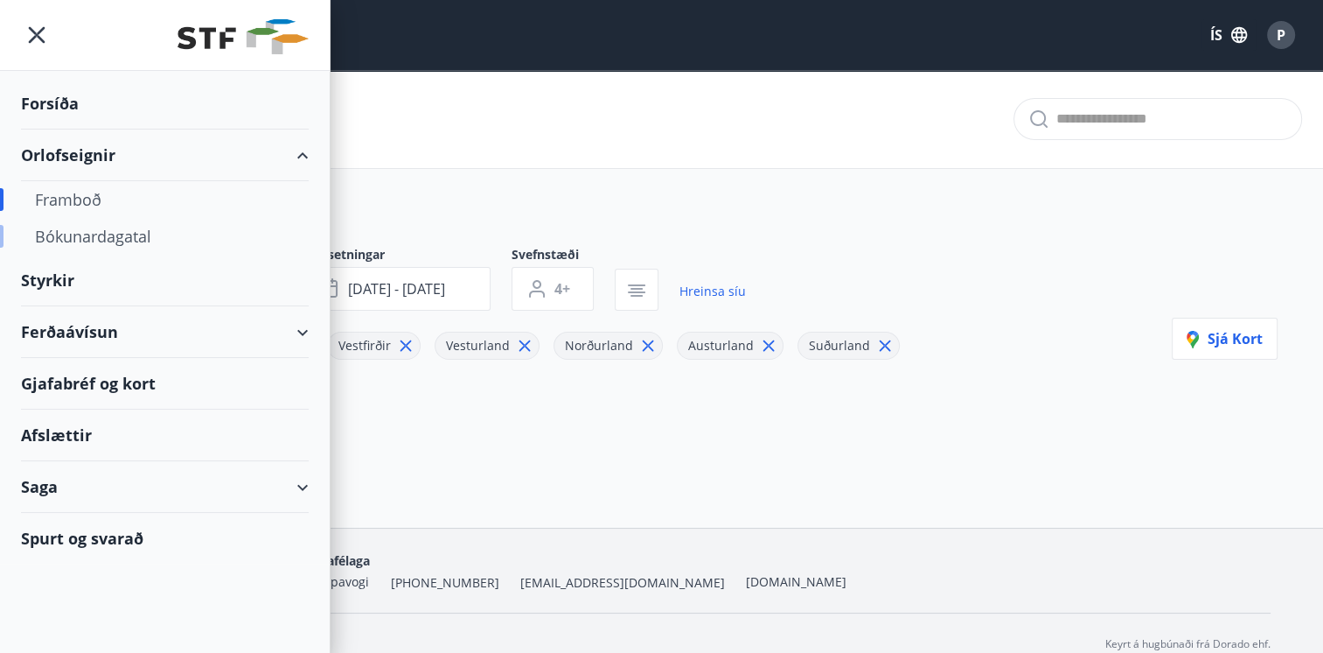
click at [117, 240] on div "Bókunardagatal" at bounding box center [165, 236] width 260 height 37
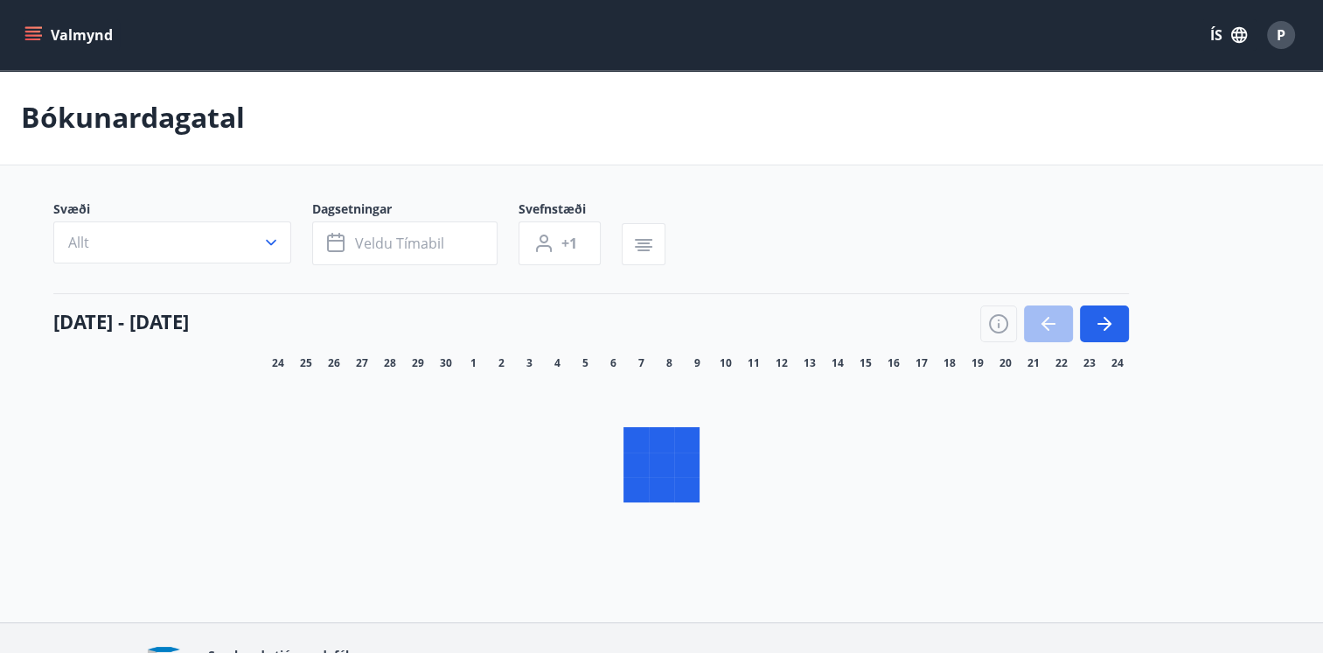
click at [1104, 318] on icon "button" at bounding box center [1104, 323] width 21 height 21
click at [1107, 215] on div "Svæði Allt Dagsetningar Veldu tímabil Svefnstæði +1" at bounding box center [662, 236] width 1218 height 72
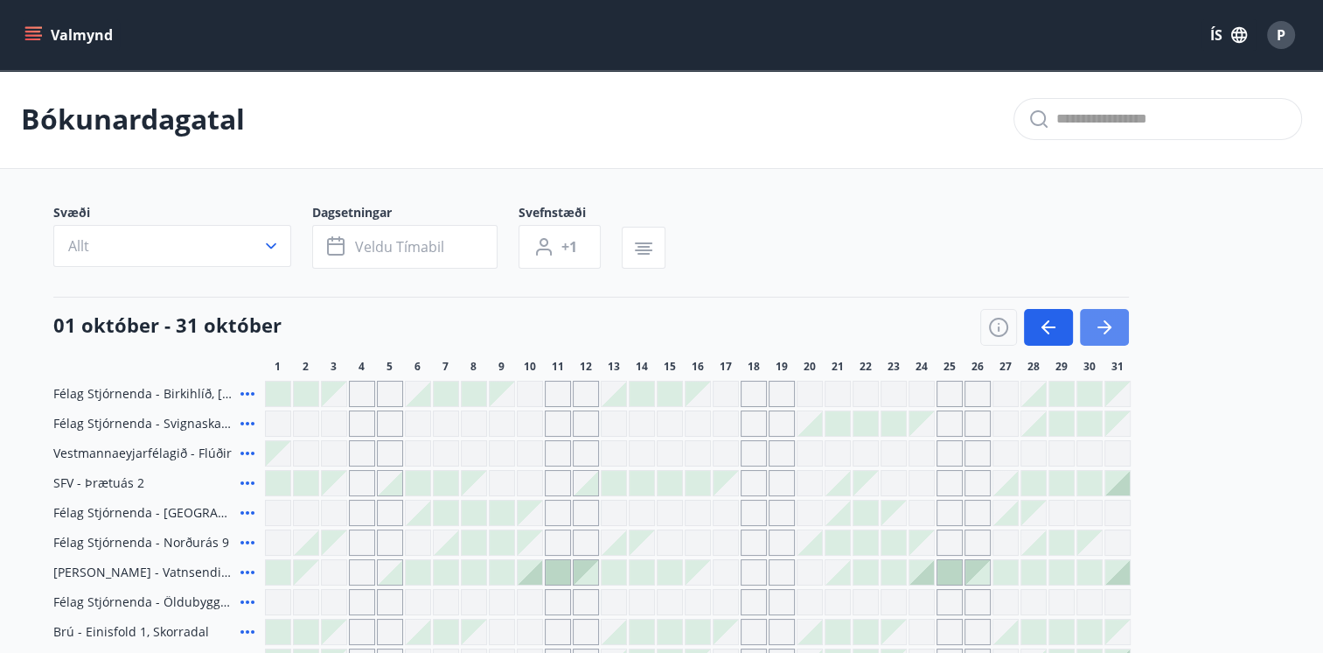
click at [1115, 309] on button "button" at bounding box center [1104, 327] width 49 height 37
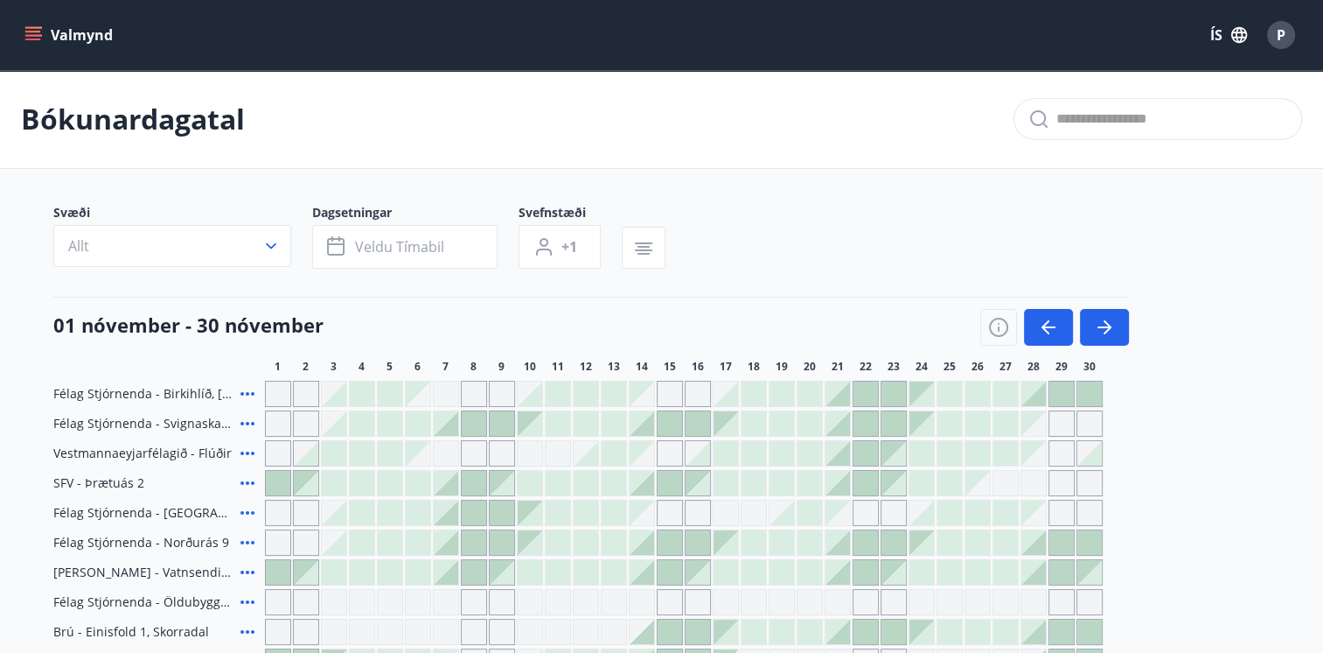
scroll to position [112, 0]
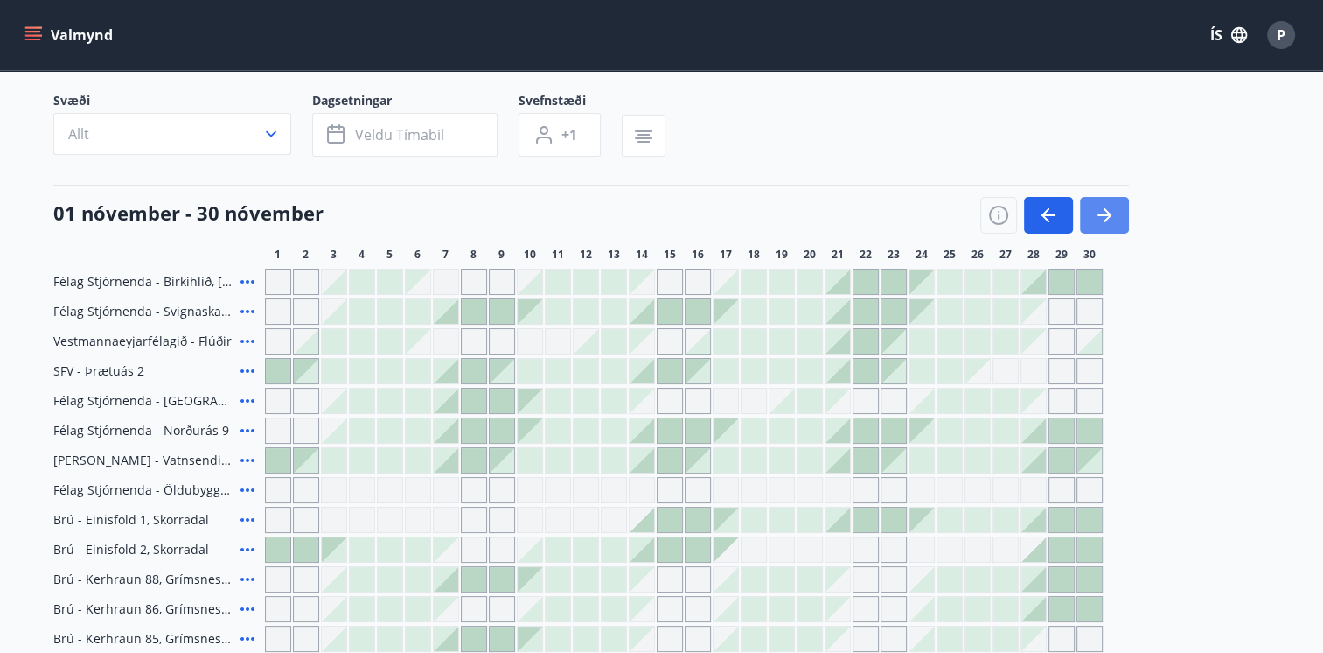
click at [1103, 214] on icon "button" at bounding box center [1105, 215] width 14 height 2
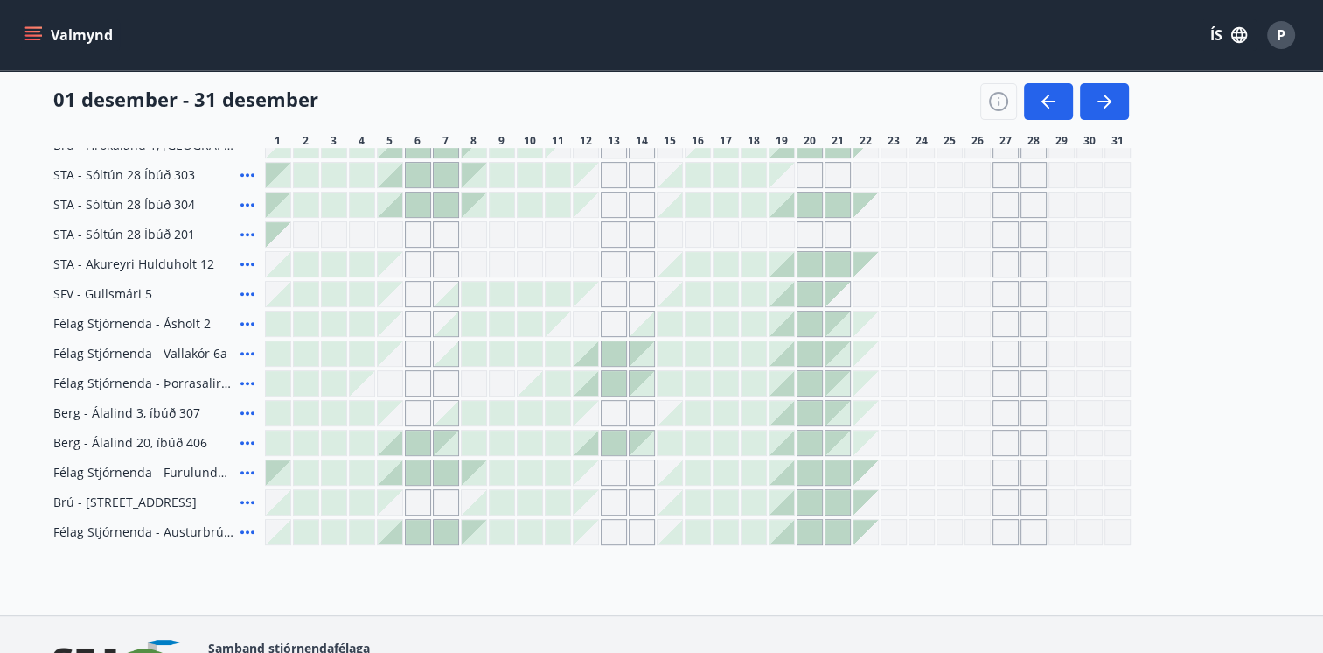
scroll to position [773, 0]
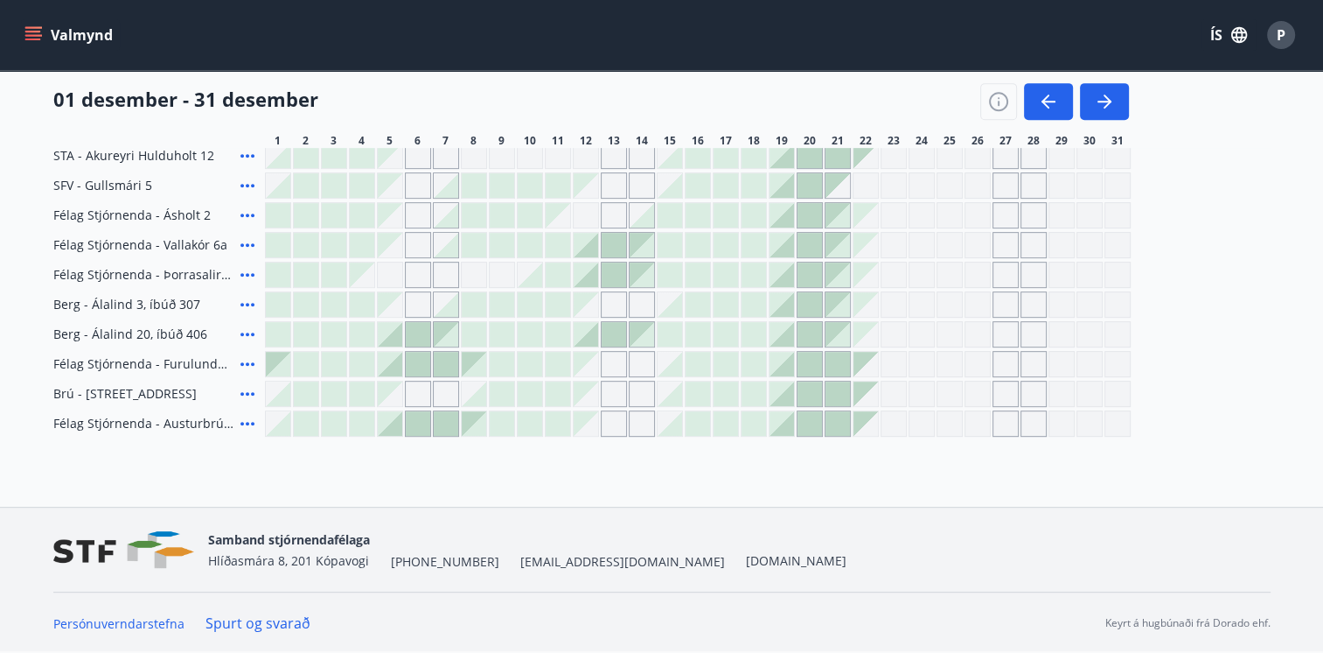
click at [833, 429] on div at bounding box center [838, 423] width 24 height 24
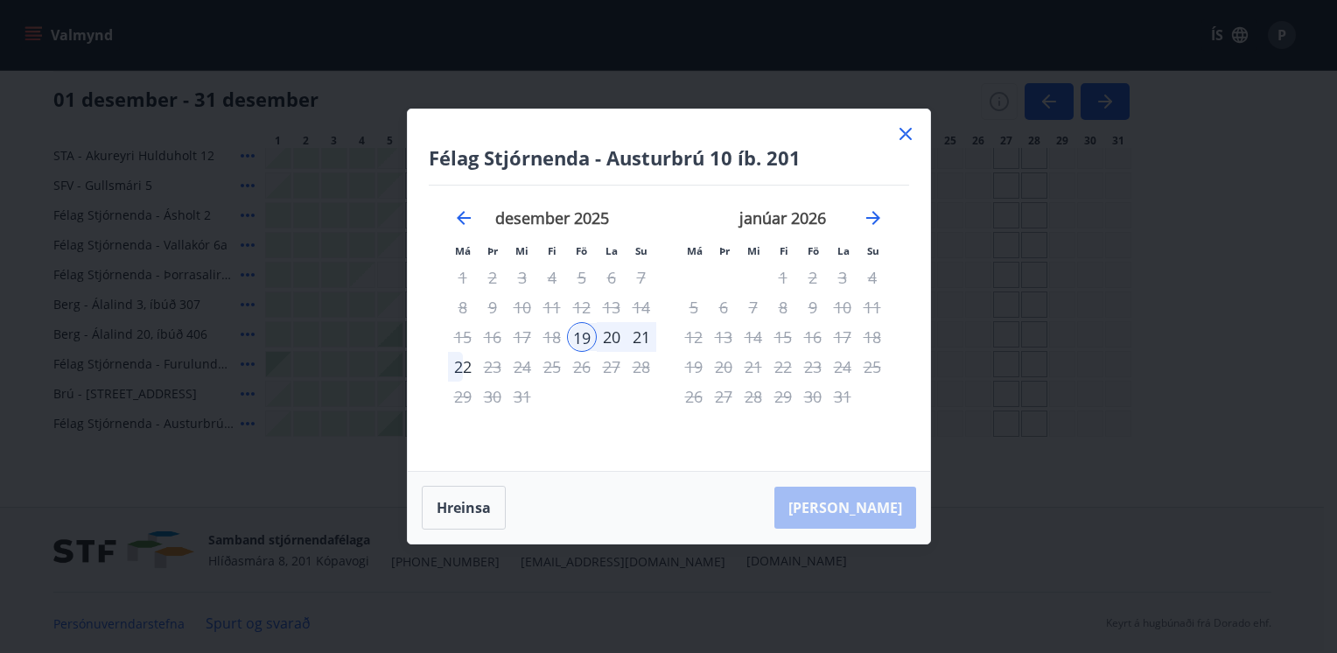
click at [904, 132] on icon at bounding box center [905, 133] width 21 height 21
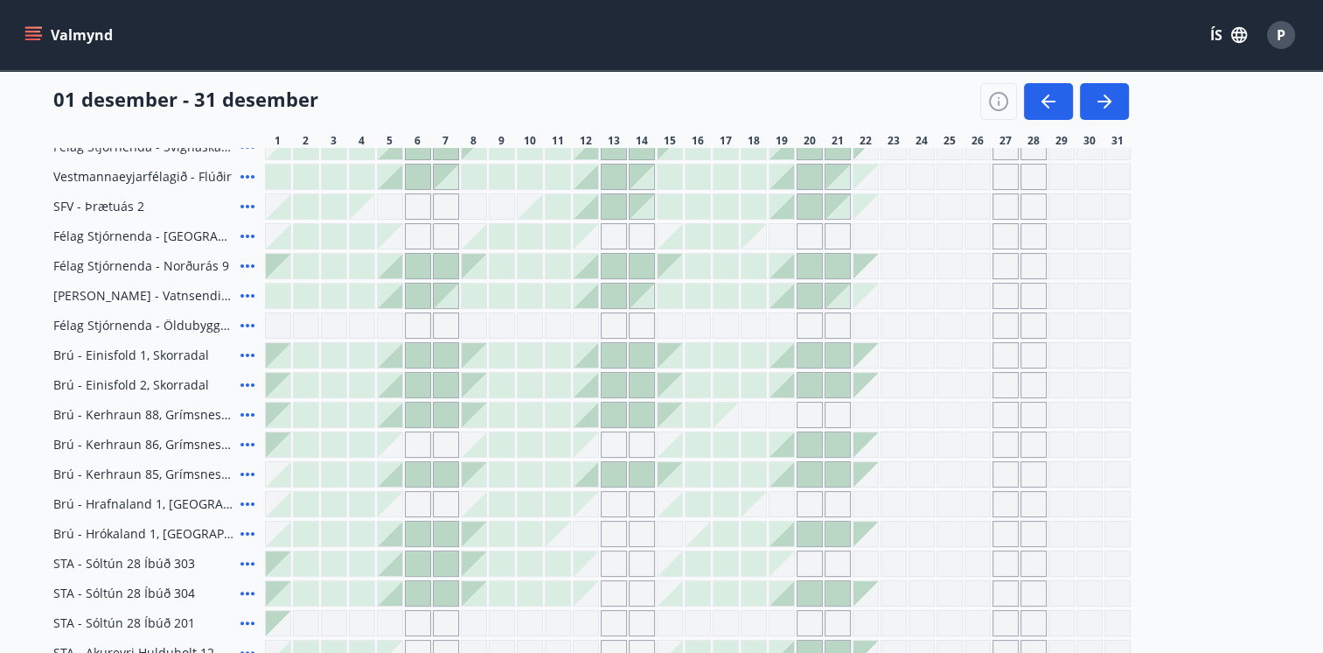
scroll to position [139, 0]
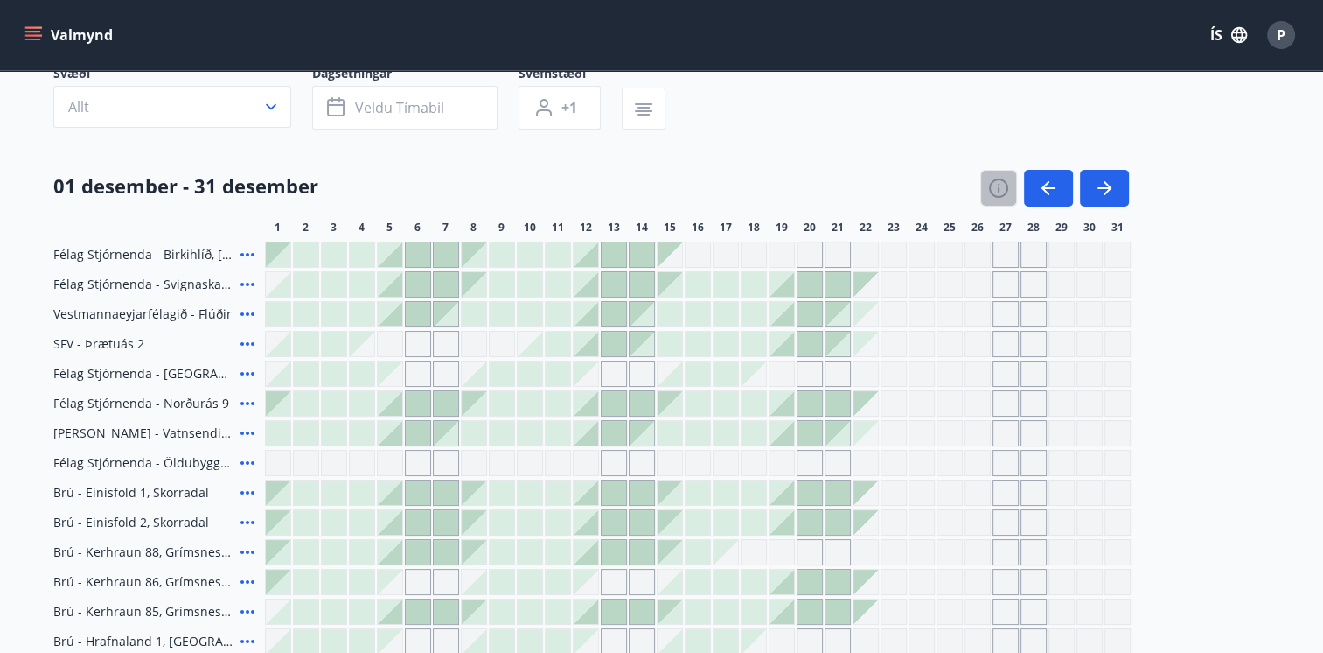
click at [1001, 194] on icon "button" at bounding box center [998, 188] width 21 height 21
click at [1163, 302] on div "Skýringar á dagsetningum Upptekið Dagleiga Fast tímabil Opnar umsóknir Umsókn í…" at bounding box center [661, 326] width 1323 height 653
click at [1002, 180] on icon "button" at bounding box center [998, 188] width 21 height 21
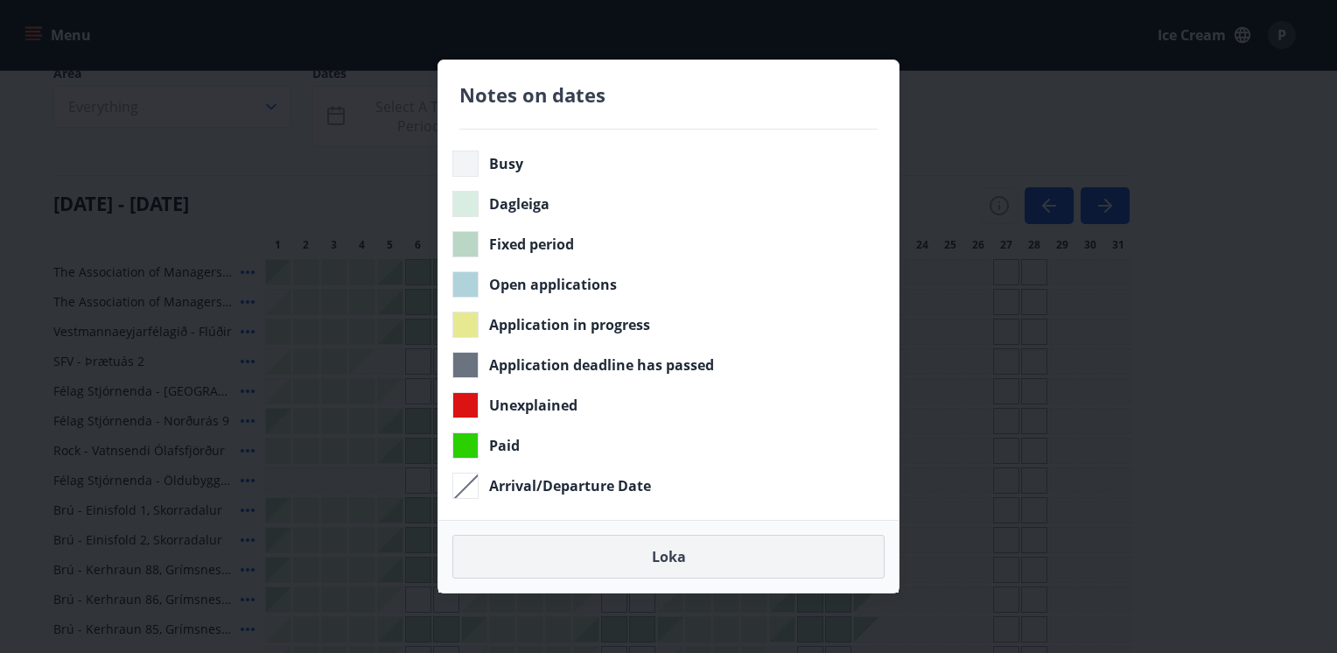
click at [679, 546] on button "Loka" at bounding box center [668, 556] width 432 height 44
click at [652, 554] on font "Loka" at bounding box center [669, 556] width 34 height 19
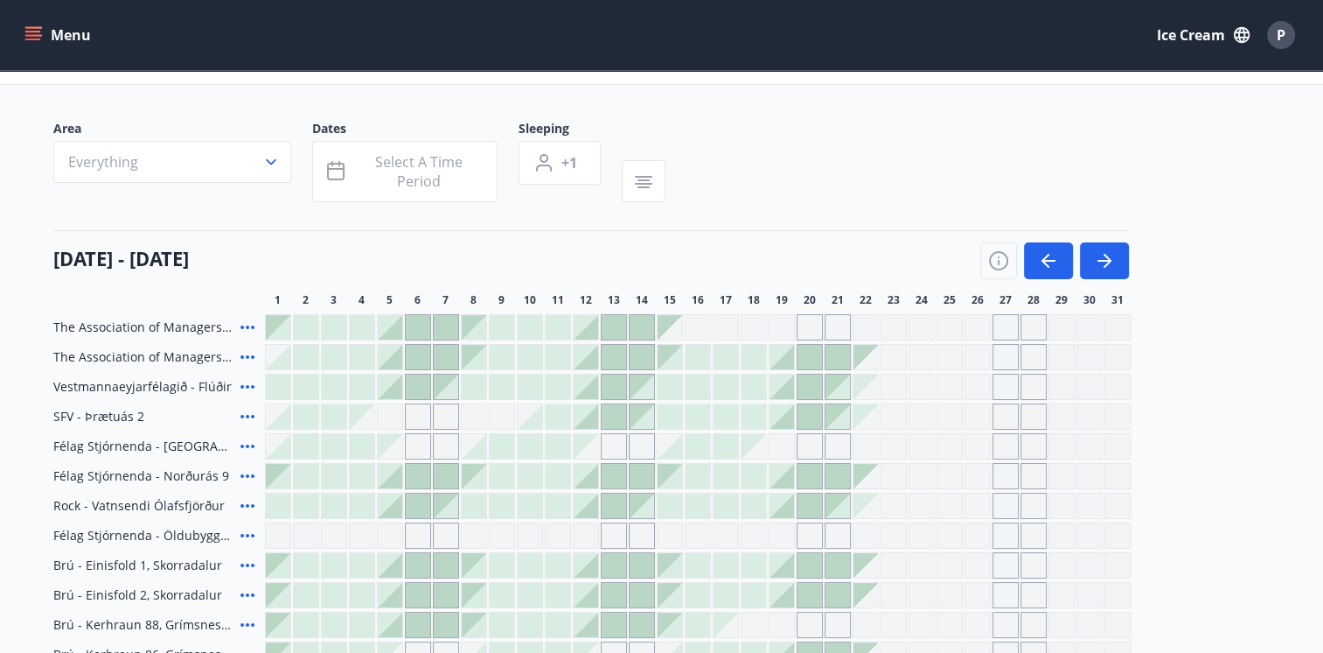
scroll to position [45, 0]
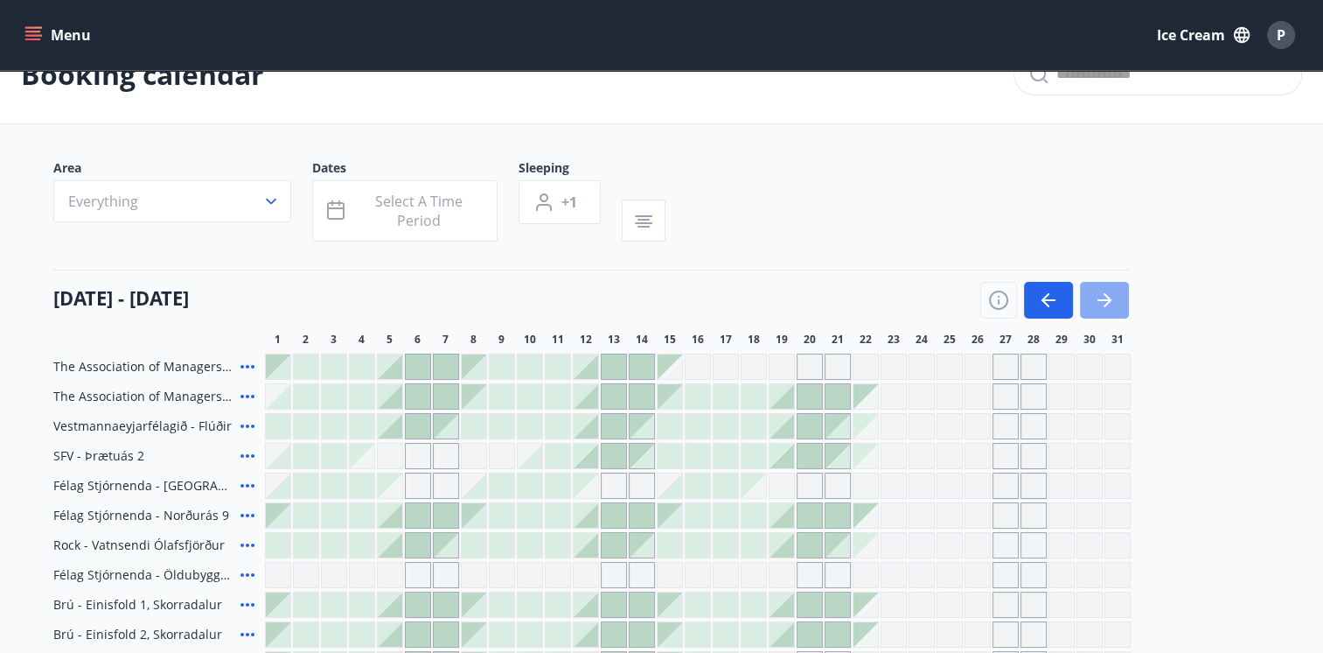
click at [1098, 298] on icon "button" at bounding box center [1104, 300] width 21 height 21
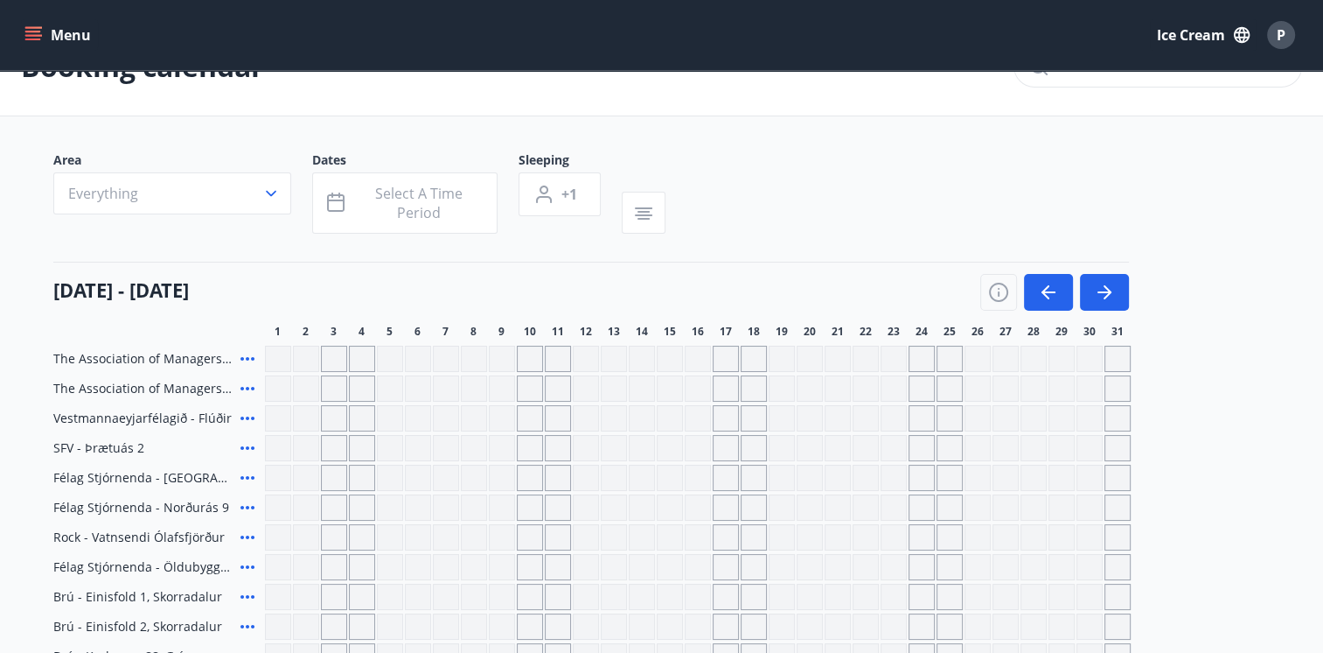
scroll to position [46, 0]
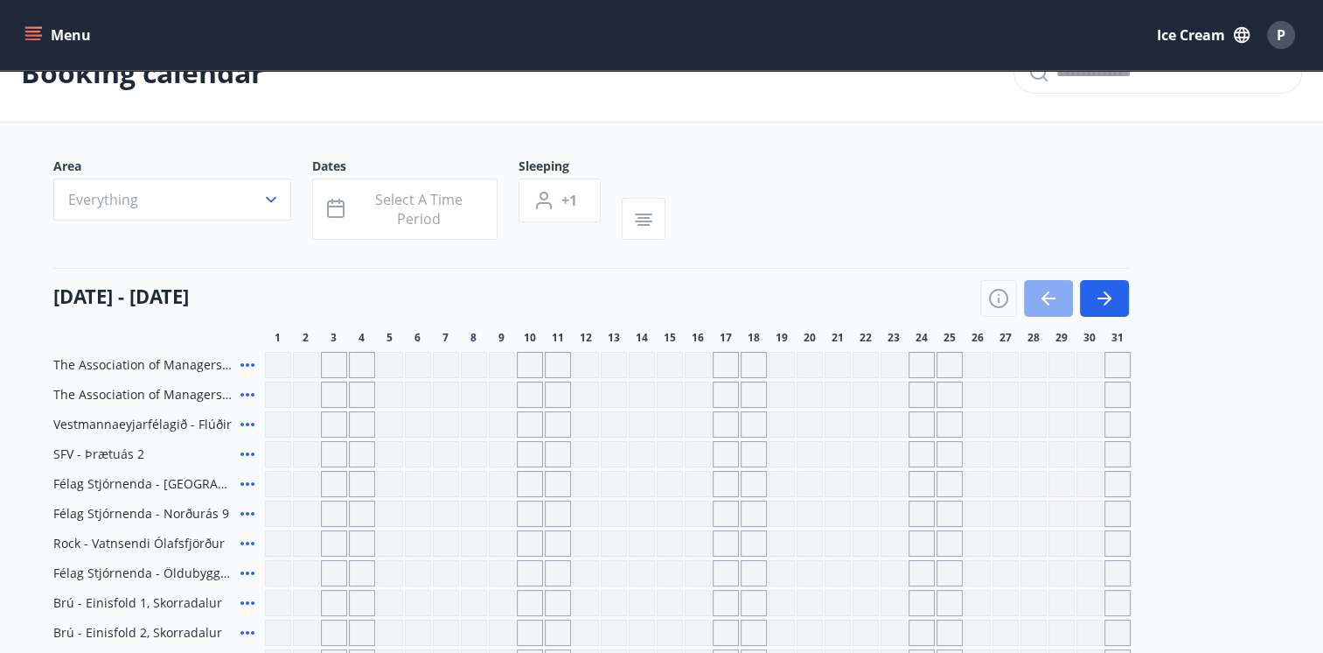
click at [1041, 302] on icon "button" at bounding box center [1048, 298] width 21 height 21
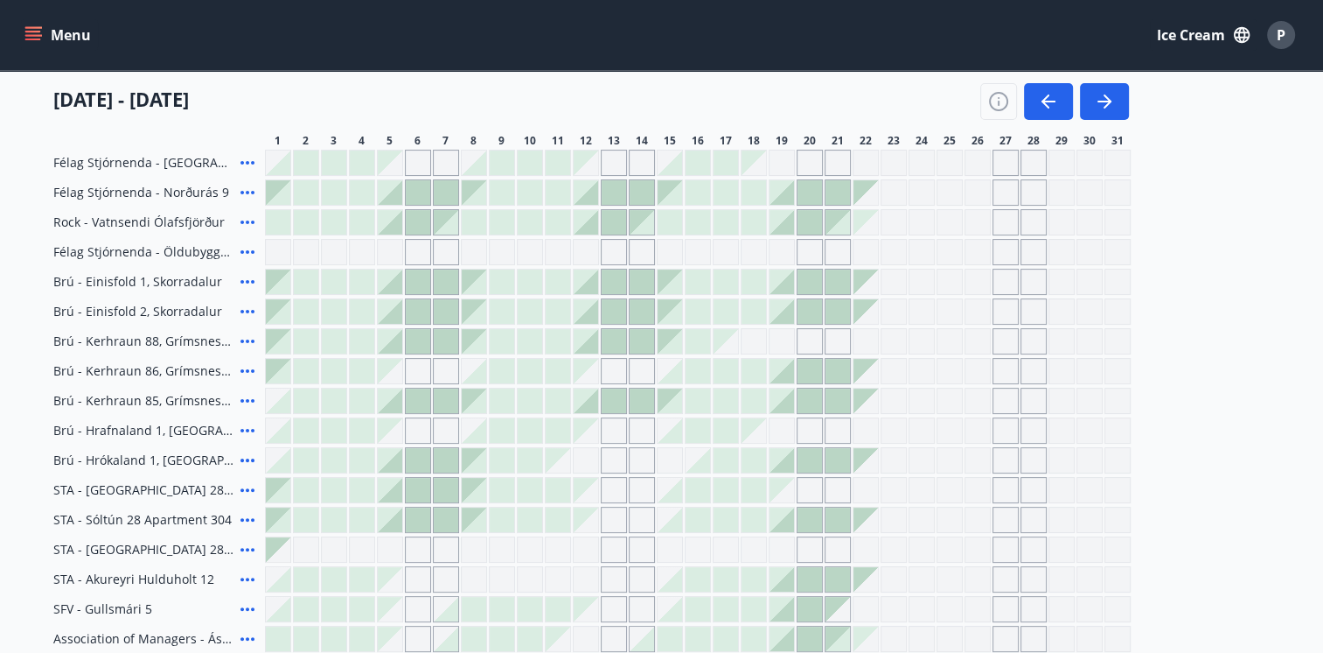
scroll to position [368, 0]
